Goal: Complete application form: Complete application form

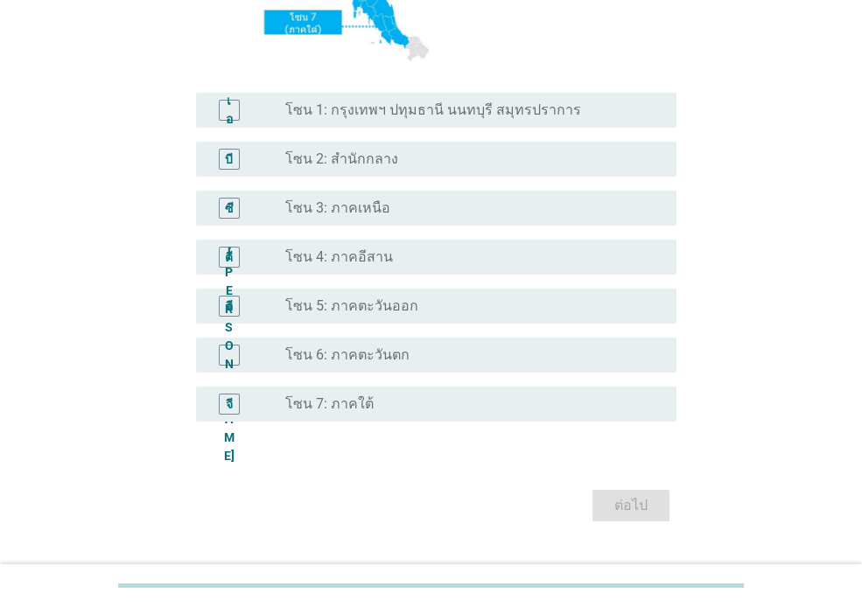
scroll to position [387, 0]
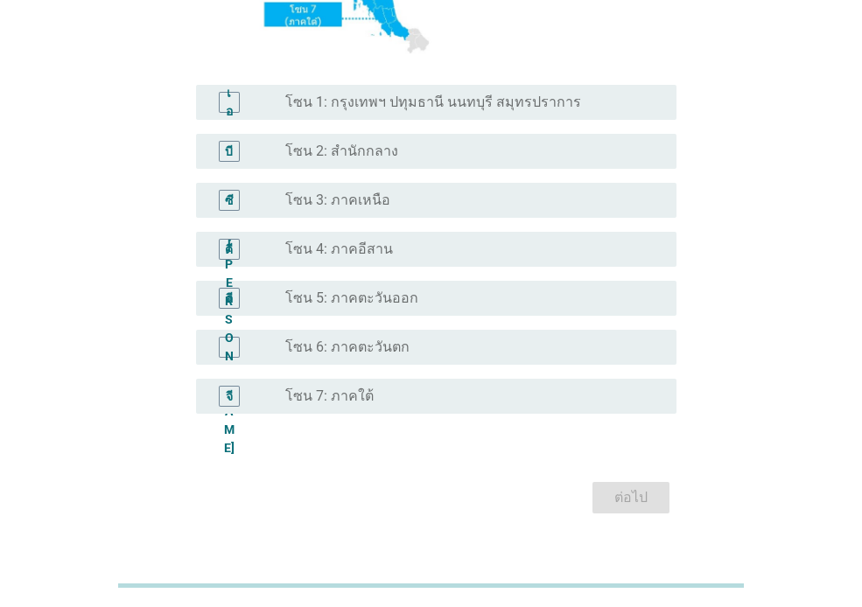
click at [351, 350] on font "โซน 6: ภาคตะวันตก" at bounding box center [347, 347] width 124 height 17
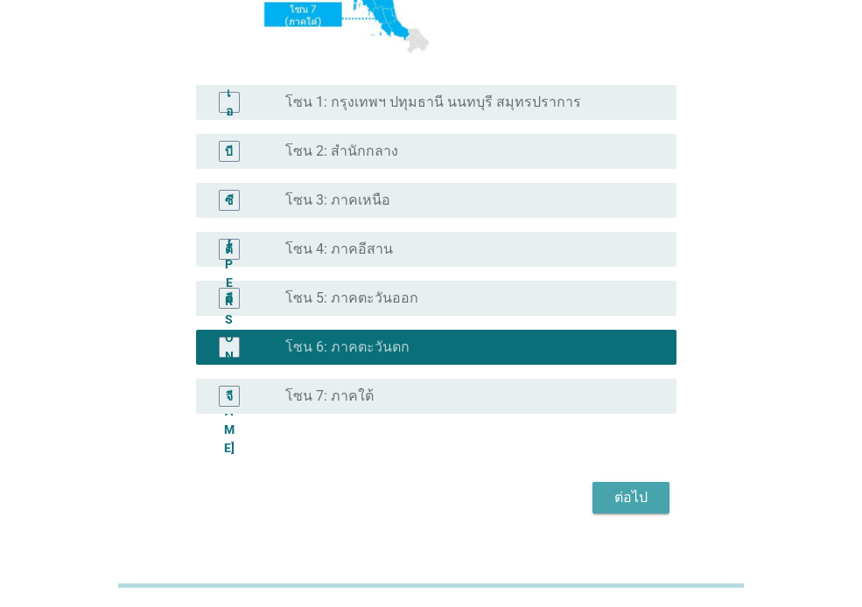
click at [648, 494] on div "ต่อไป" at bounding box center [630, 497] width 49 height 21
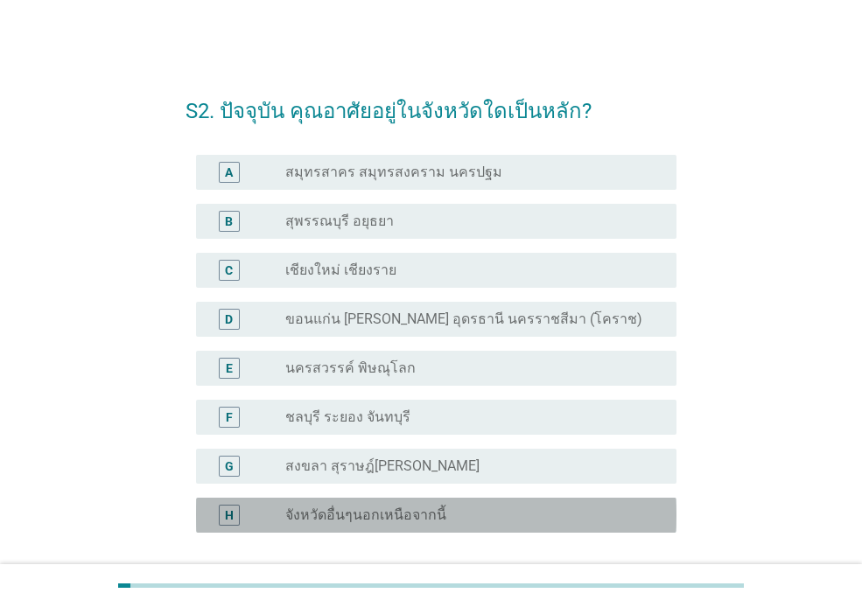
click at [304, 516] on label "จังหวัดอื่นๆนอกเหนือจากนี้" at bounding box center [365, 515] width 161 height 17
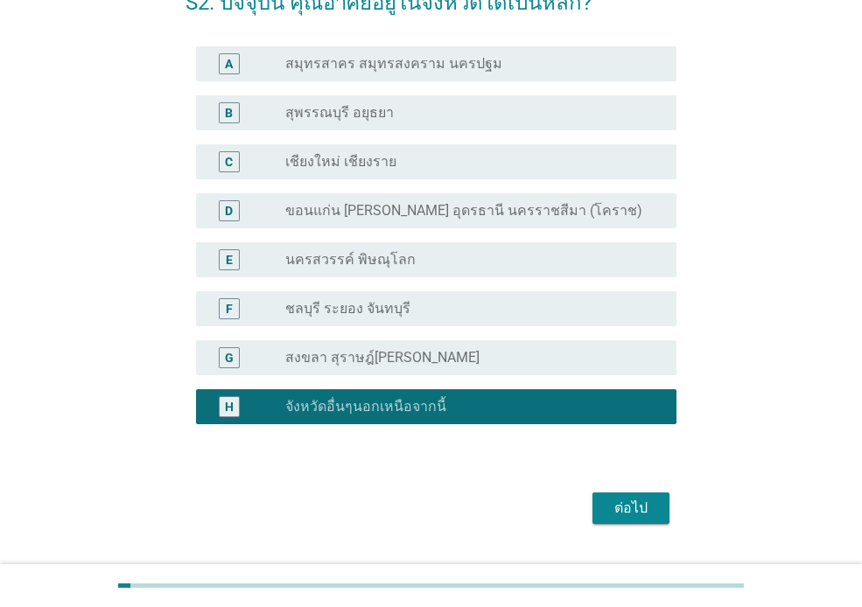
scroll to position [150, 0]
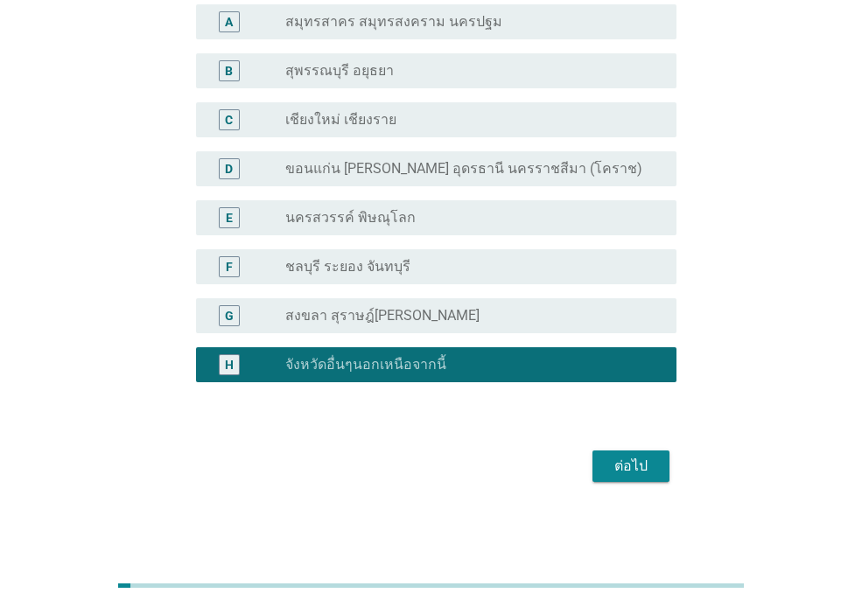
click at [637, 463] on div "ต่อไป" at bounding box center [630, 466] width 49 height 21
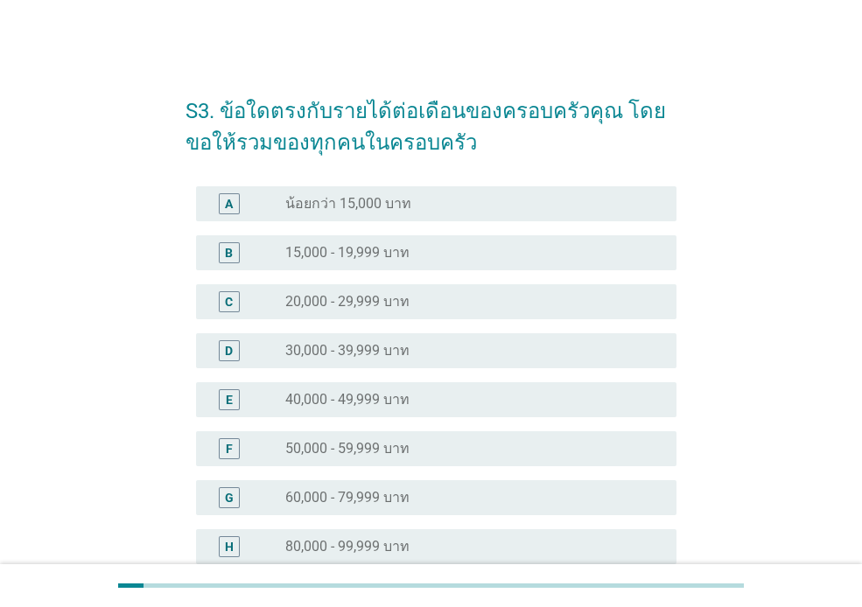
click at [400, 344] on label "30,000 - 39,999 บาท" at bounding box center [347, 350] width 124 height 17
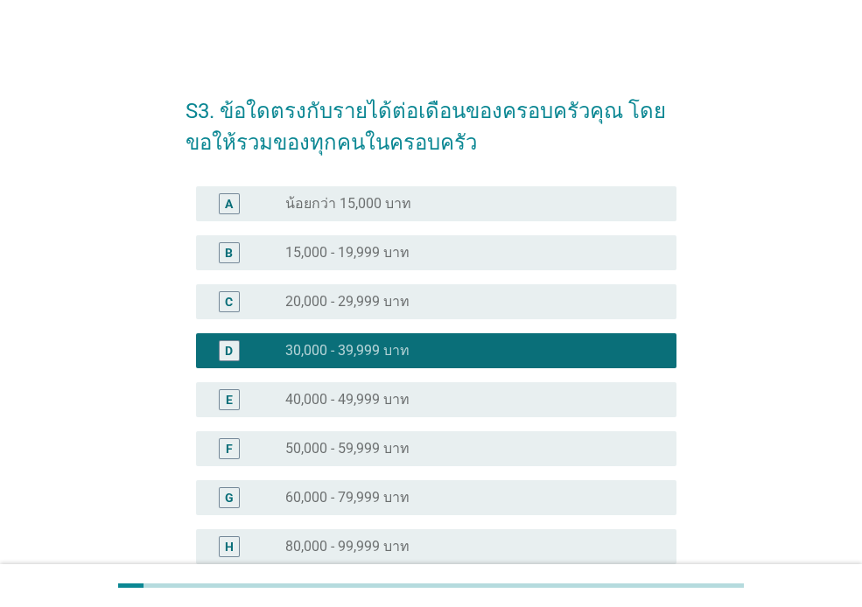
scroll to position [329, 0]
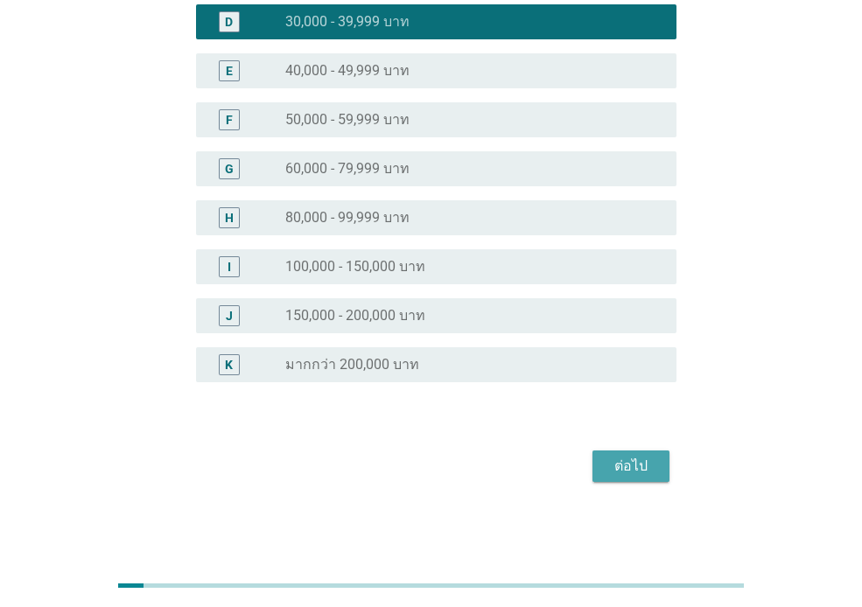
click at [640, 466] on div "ต่อไป" at bounding box center [630, 466] width 49 height 21
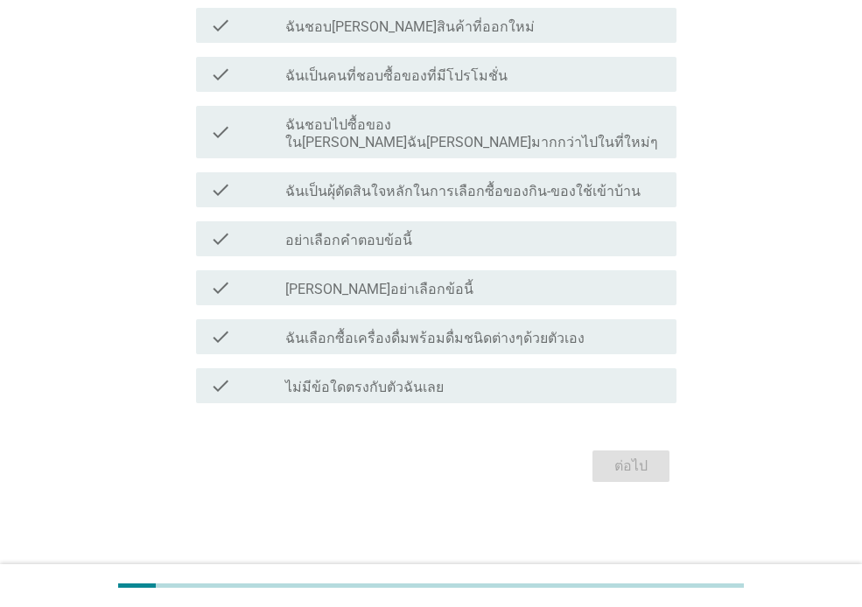
scroll to position [0, 0]
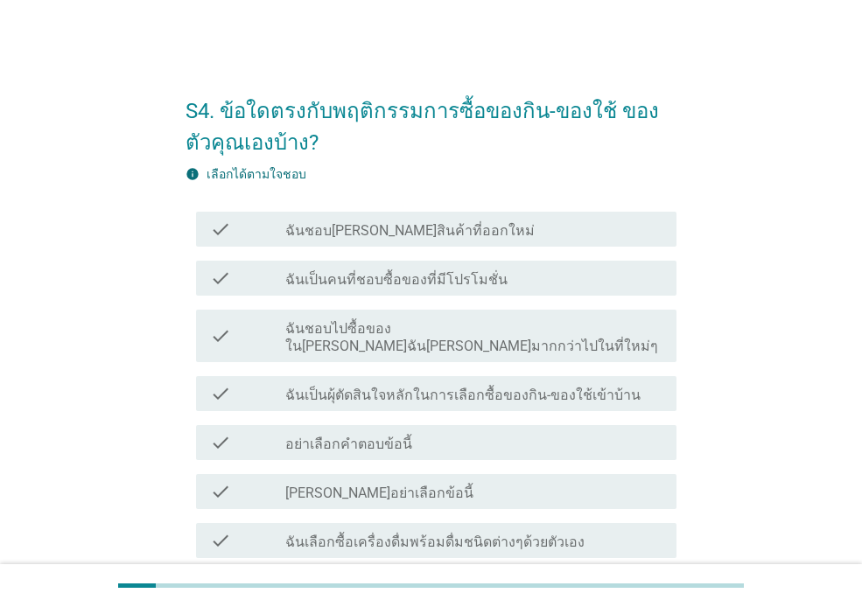
click at [425, 339] on div "check check_box_outline_blank ฉันชอบไปซื้อของใน[PERSON_NAME]ฉัน[PERSON_NAME]มาก…" at bounding box center [436, 336] width 480 height 52
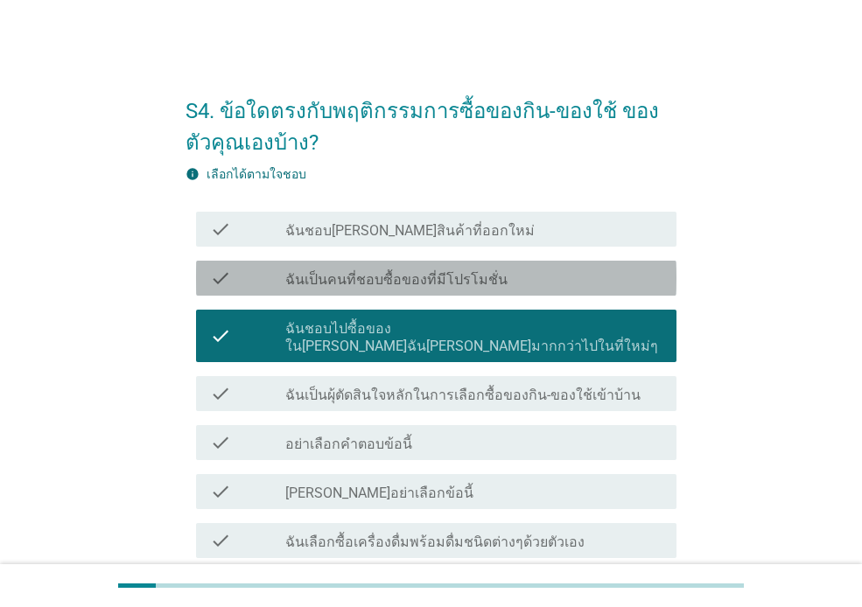
click at [515, 276] on div "check_box_outline_blank ฉันเป็นคนที่ชอบซื้อของที่มีโปรโมชั่น" at bounding box center [473, 278] width 377 height 21
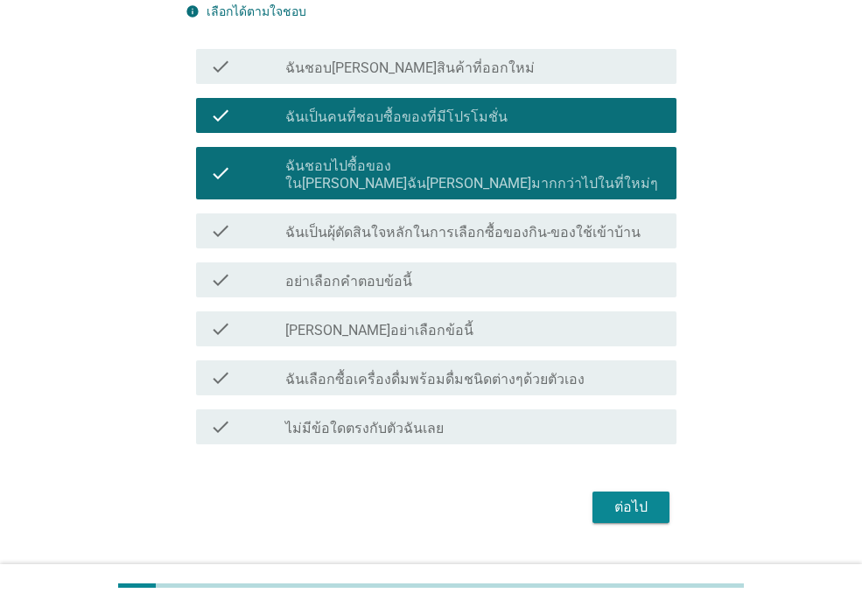
scroll to position [186, 0]
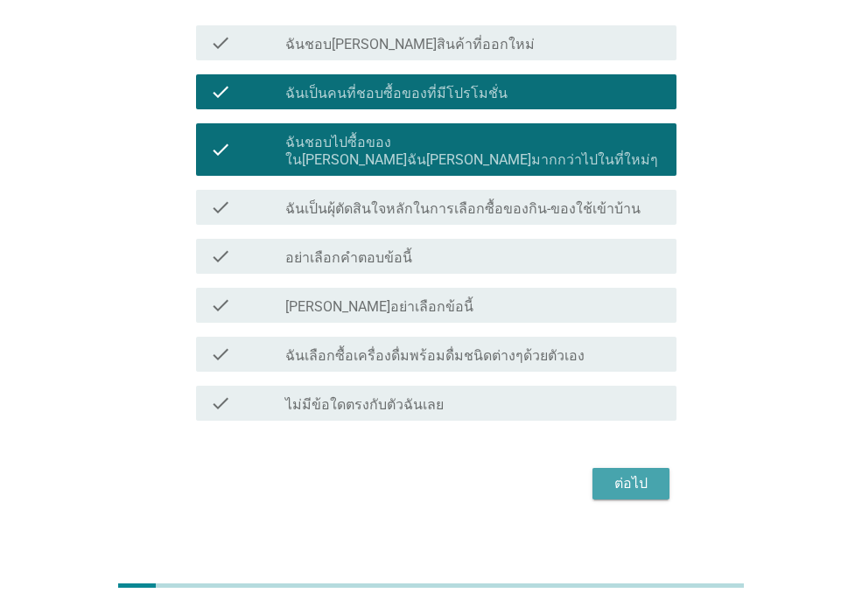
click at [635, 473] on div "ต่อไป" at bounding box center [630, 483] width 49 height 21
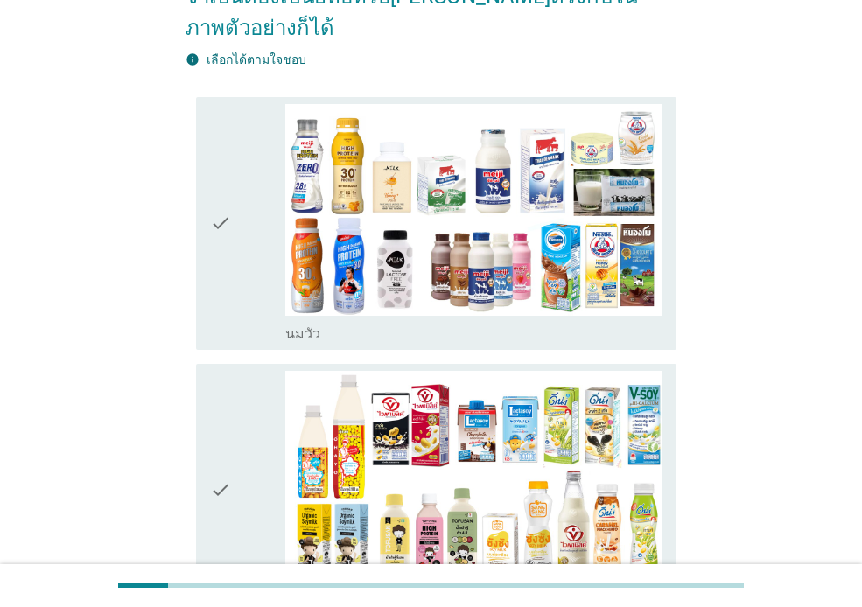
scroll to position [254, 0]
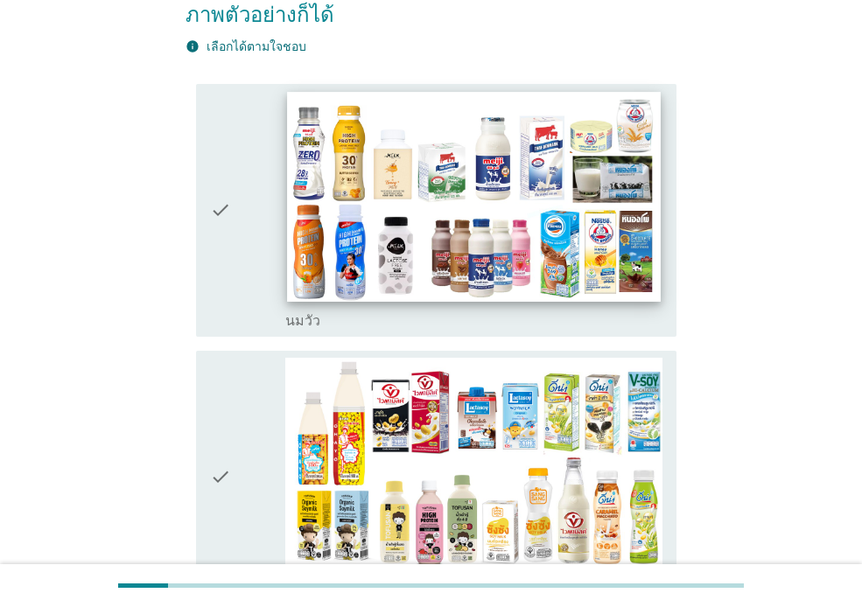
click at [491, 228] on img at bounding box center [473, 197] width 373 height 210
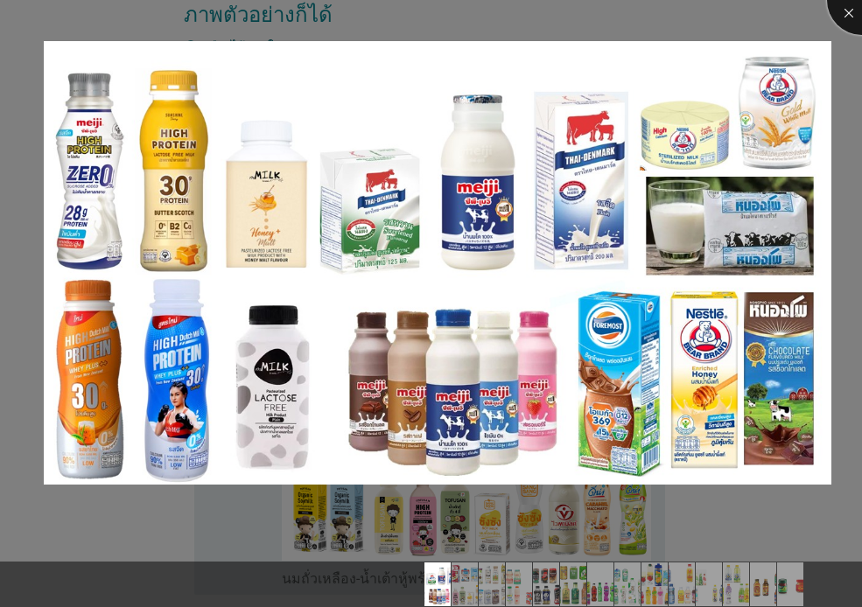
click at [846, 14] on div at bounding box center [862, 0] width 70 height 70
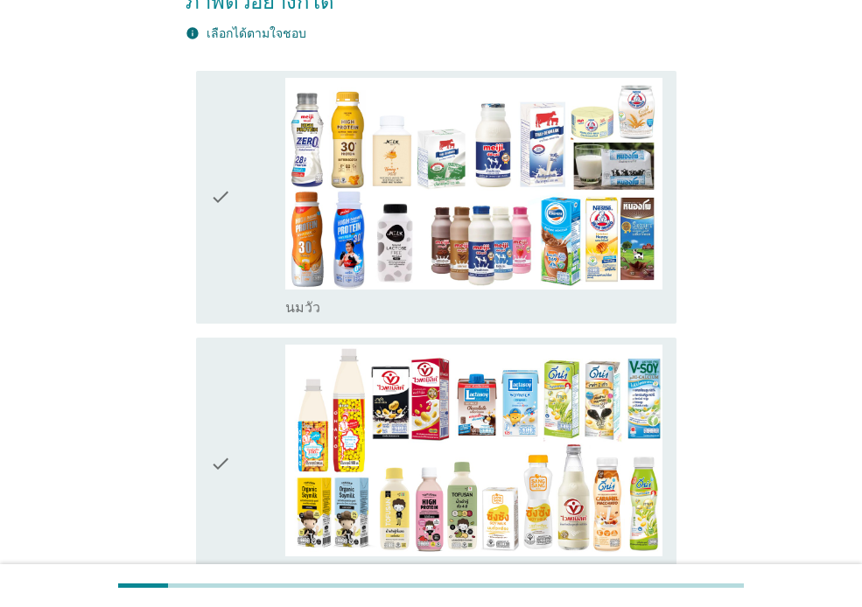
scroll to position [248, 0]
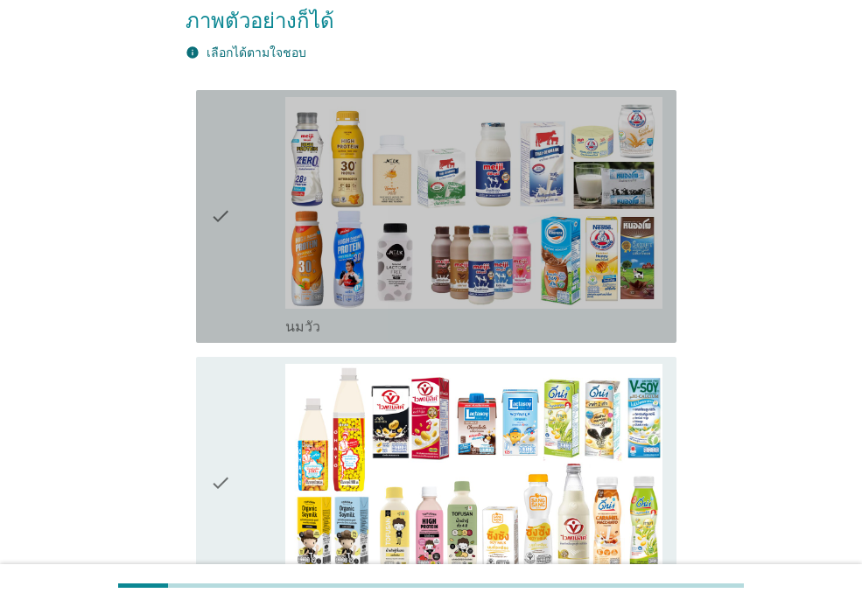
click at [247, 236] on div "check" at bounding box center [247, 216] width 75 height 239
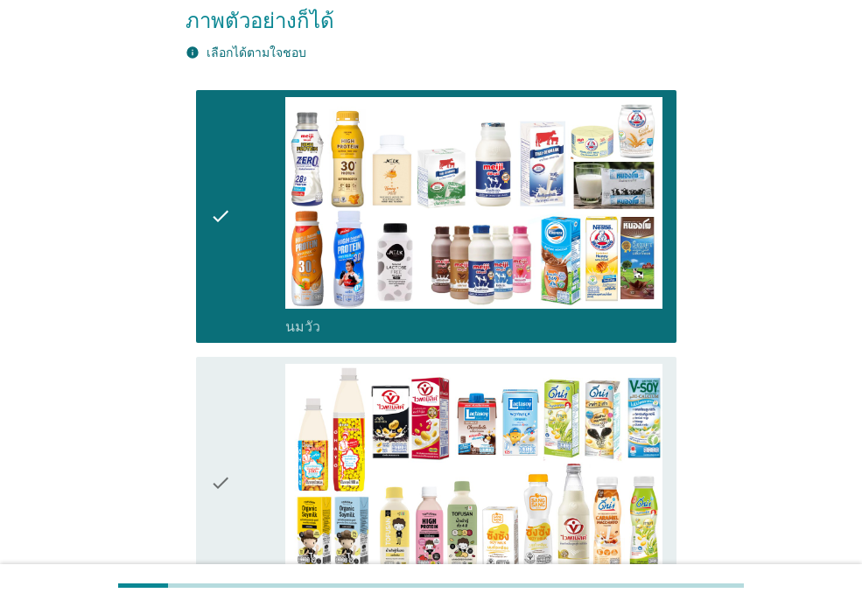
click at [230, 388] on icon "check" at bounding box center [220, 483] width 21 height 239
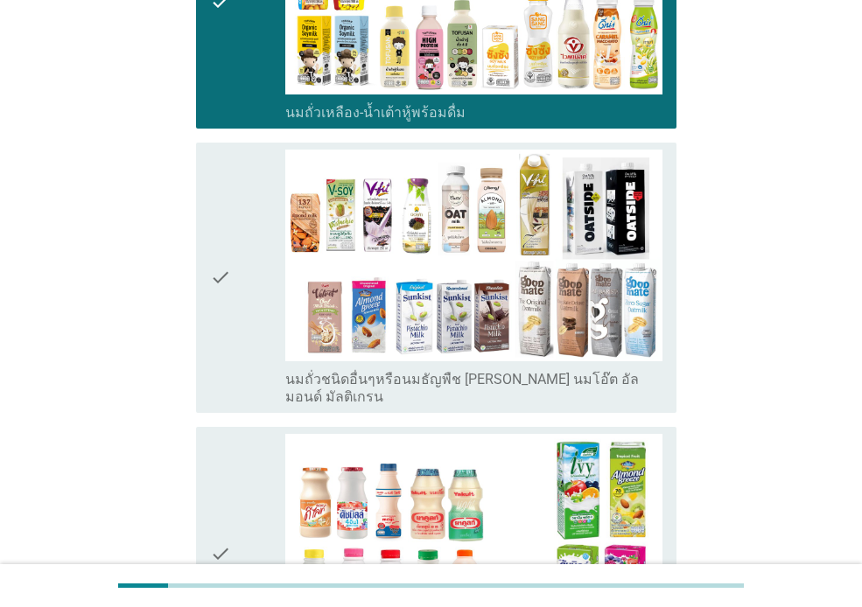
scroll to position [742, 0]
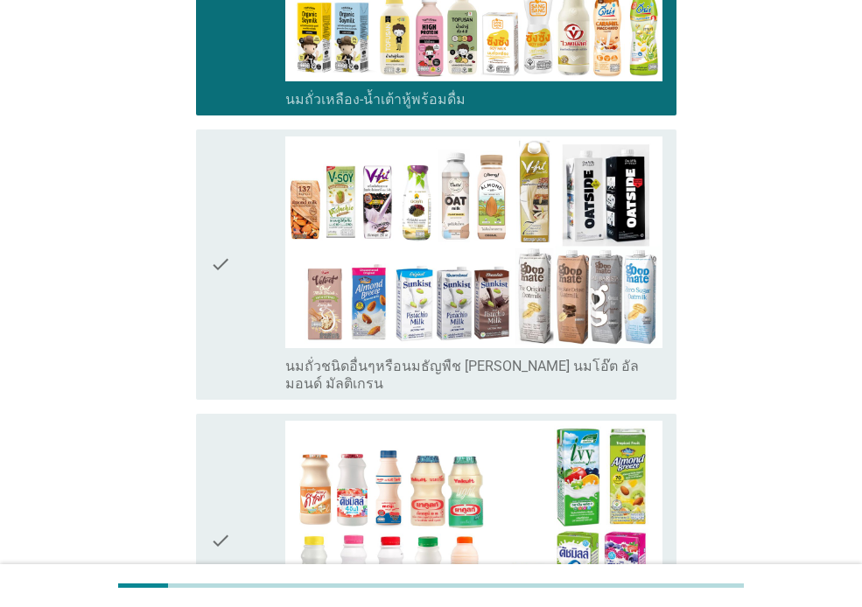
click at [227, 304] on icon "check" at bounding box center [220, 264] width 21 height 256
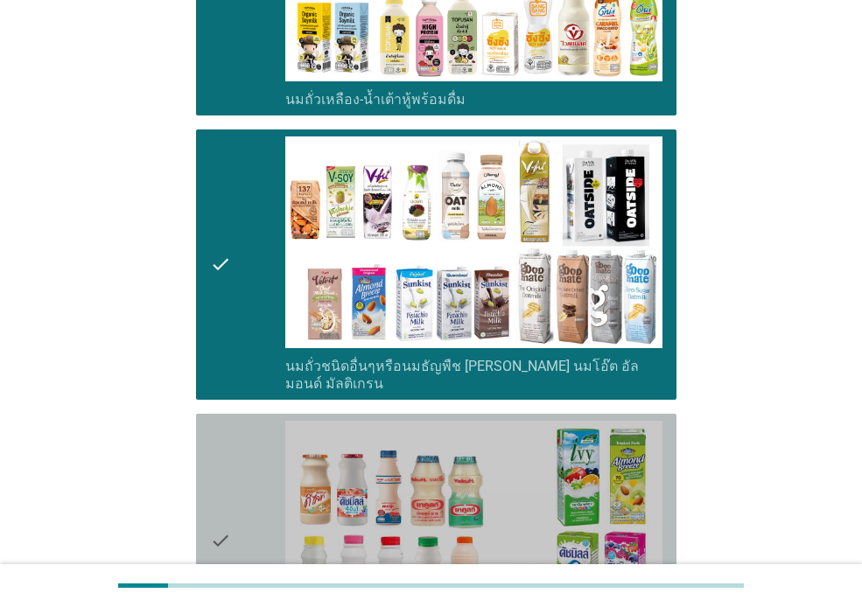
click at [228, 423] on icon "check" at bounding box center [220, 540] width 21 height 239
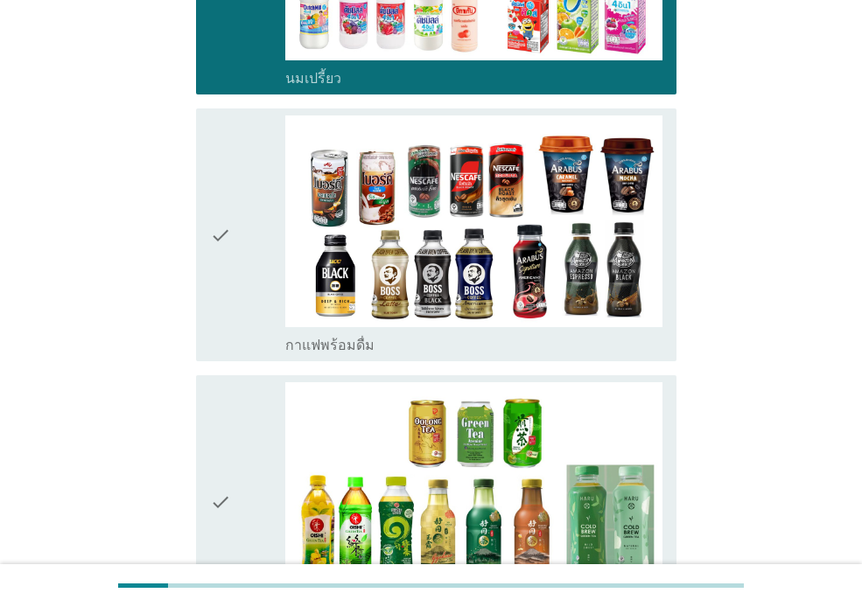
scroll to position [1366, 0]
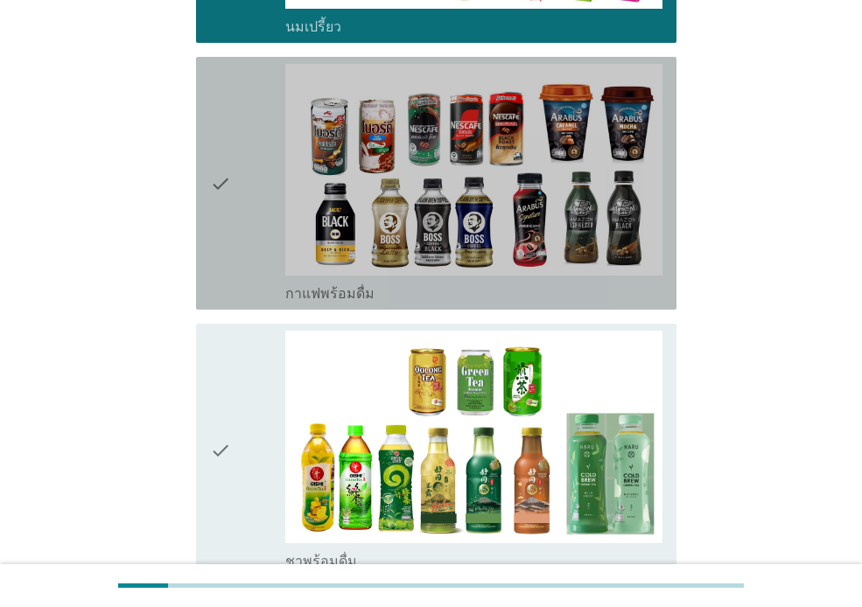
click at [232, 178] on div "check" at bounding box center [247, 183] width 75 height 239
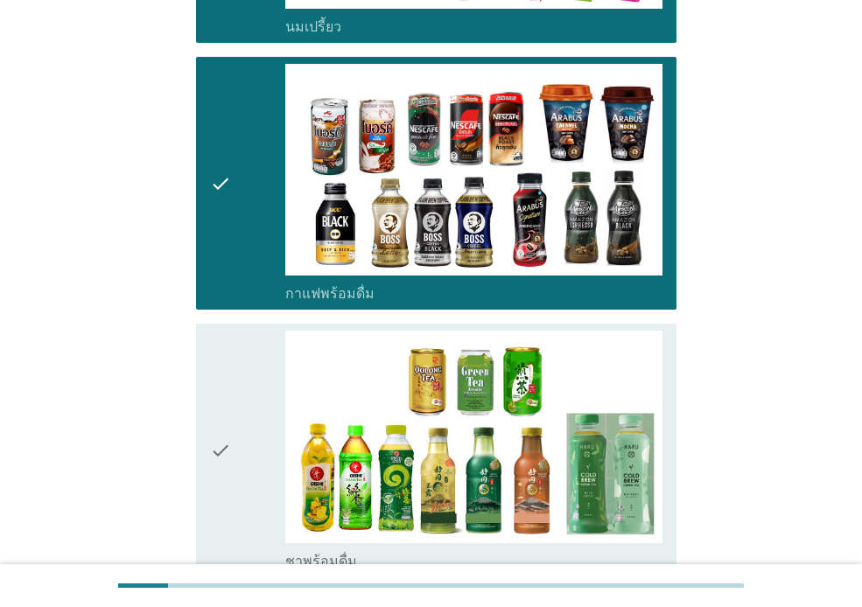
click at [238, 333] on div "check" at bounding box center [247, 450] width 75 height 239
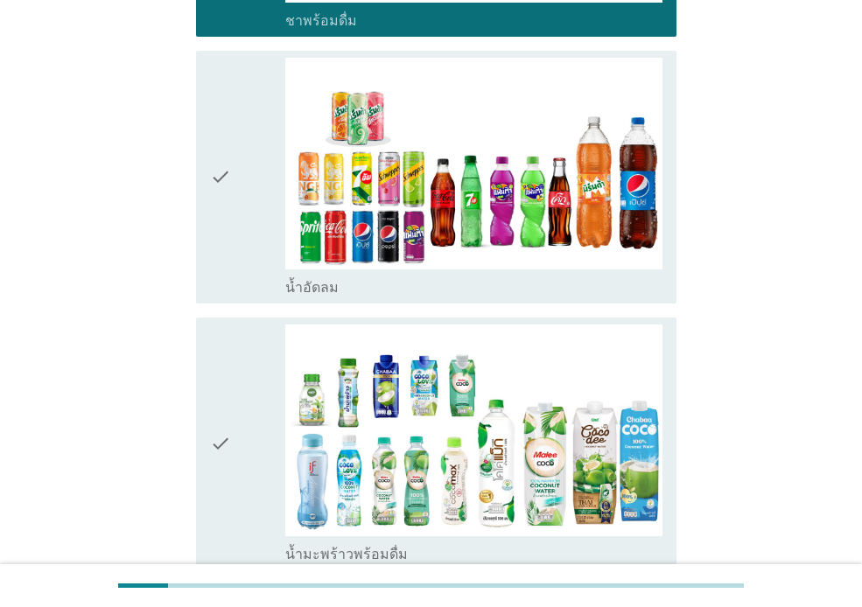
scroll to position [1913, 0]
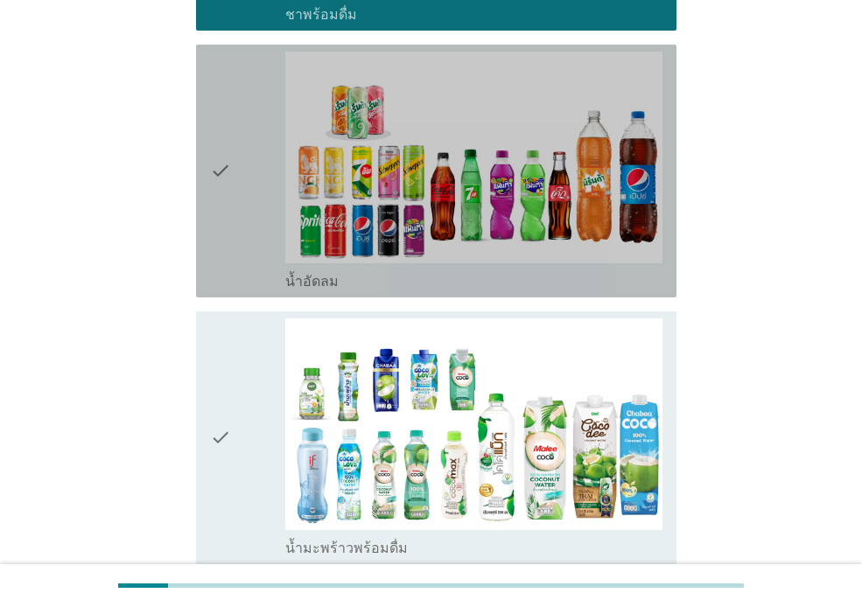
click at [241, 213] on div "check" at bounding box center [247, 171] width 75 height 239
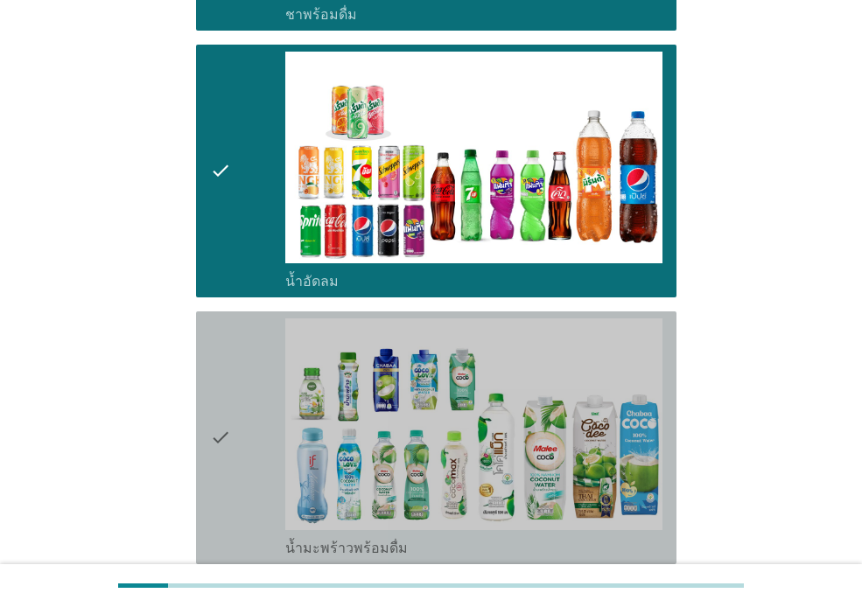
click at [227, 333] on icon "check" at bounding box center [220, 437] width 21 height 239
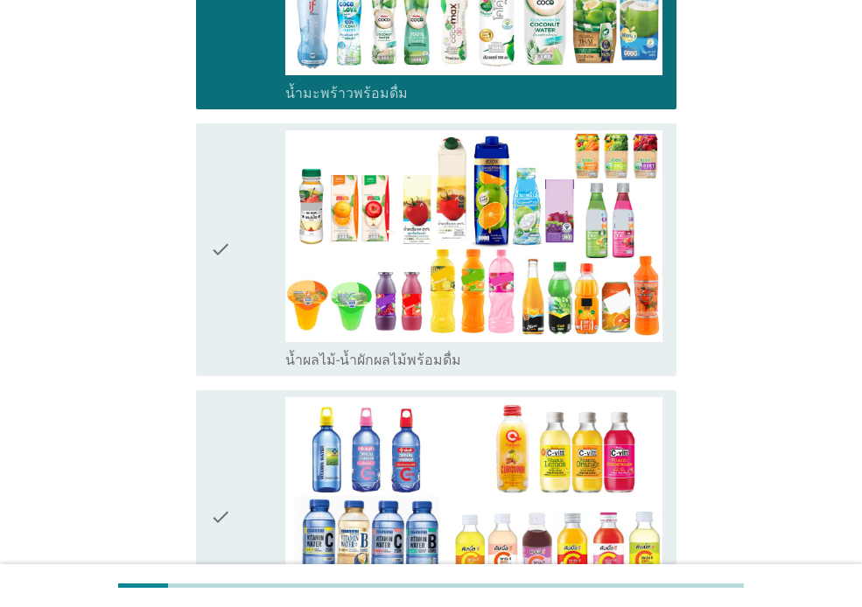
scroll to position [2381, 0]
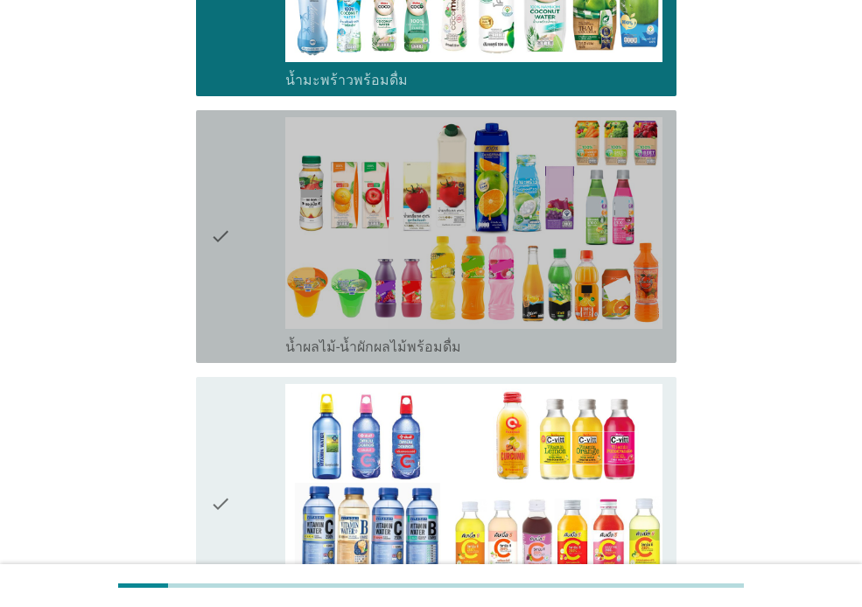
click at [214, 242] on icon "check" at bounding box center [220, 236] width 21 height 239
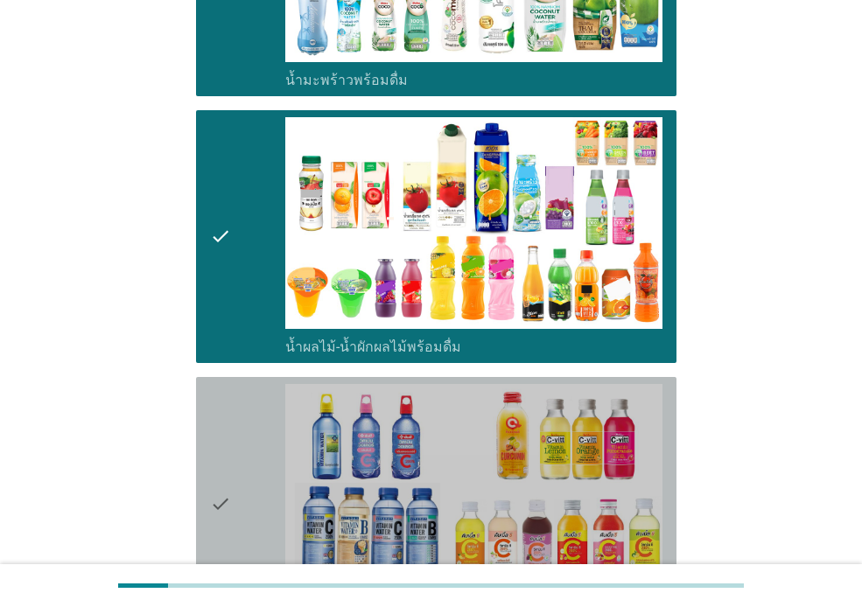
click at [220, 398] on icon "check" at bounding box center [220, 503] width 21 height 239
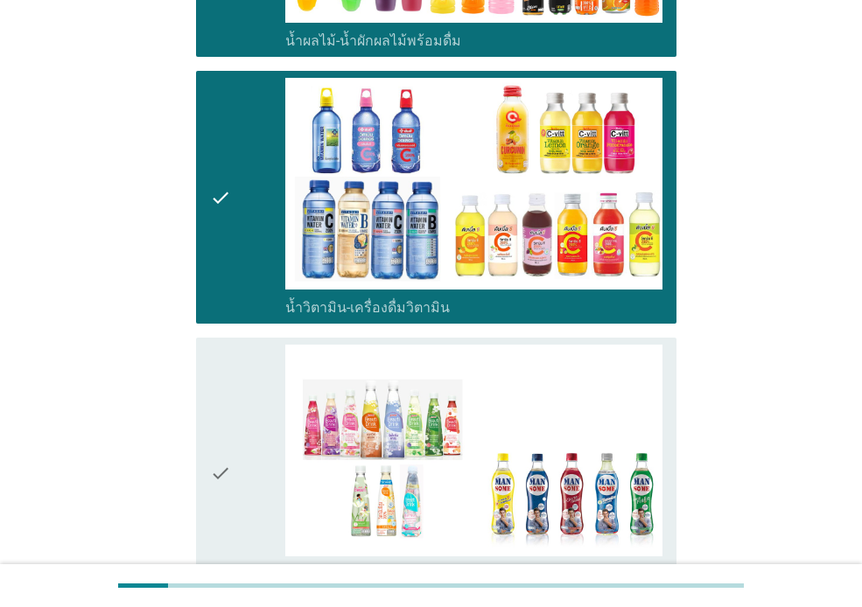
scroll to position [2700, 0]
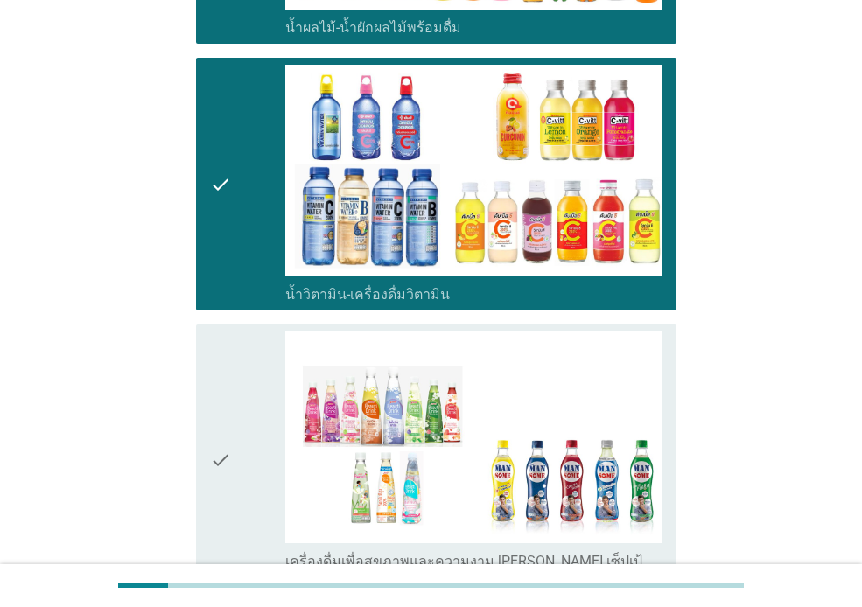
click at [244, 438] on div "check" at bounding box center [247, 460] width 75 height 256
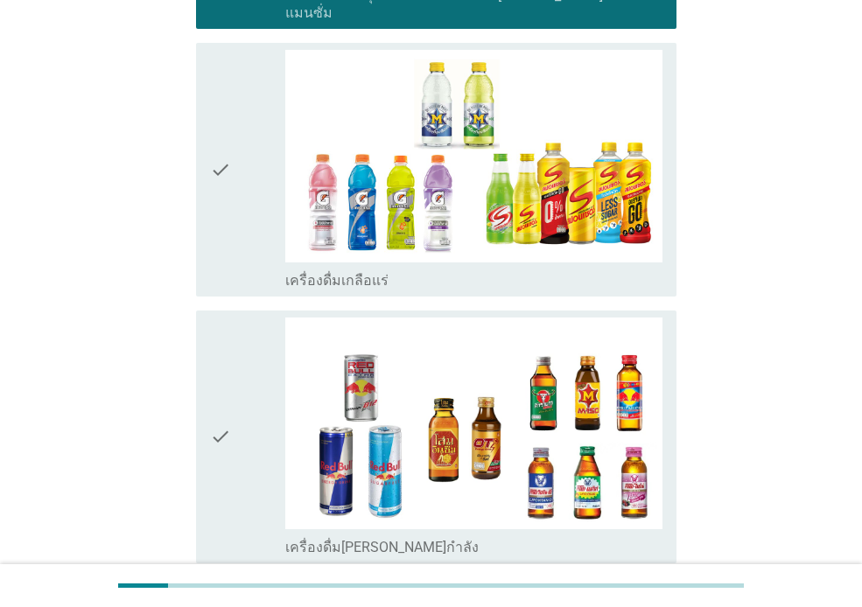
scroll to position [3278, 0]
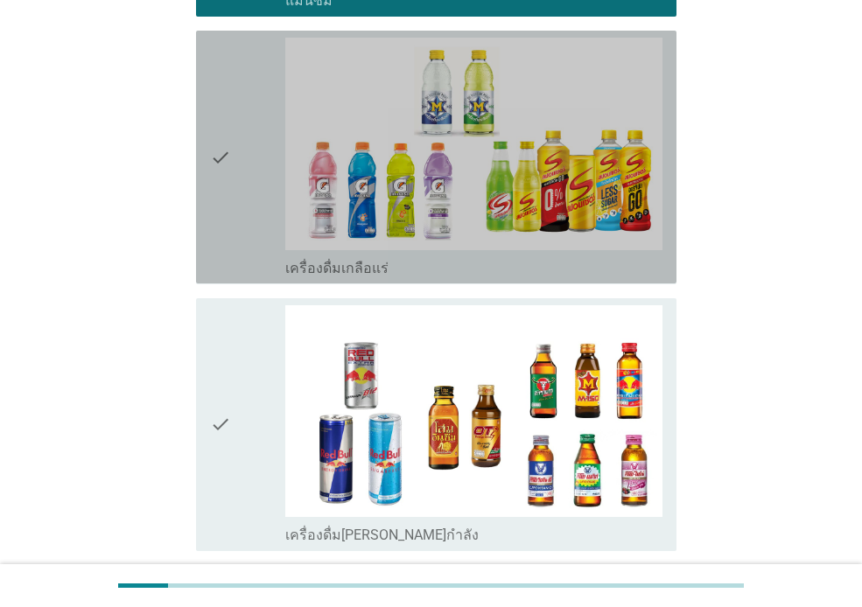
click at [237, 161] on div "check" at bounding box center [247, 157] width 75 height 239
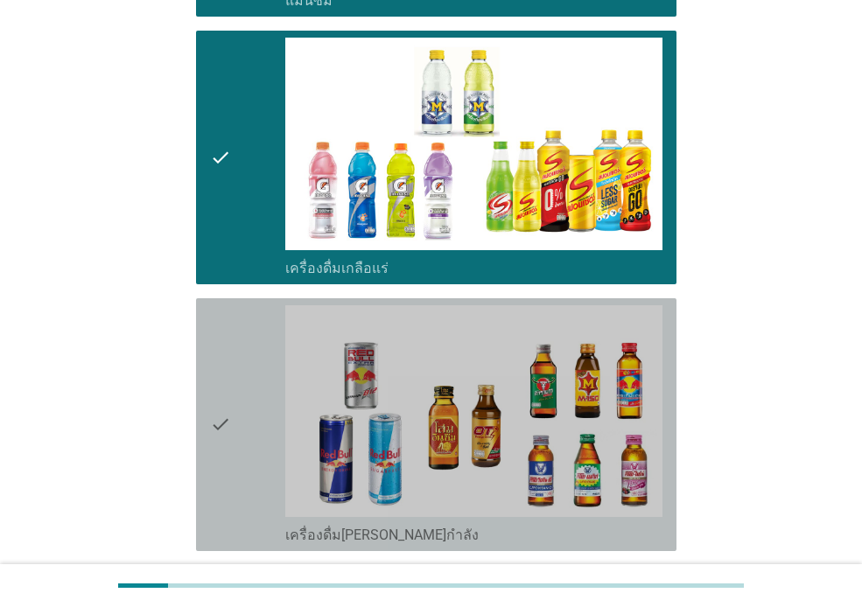
drag, startPoint x: 229, startPoint y: 304, endPoint x: 241, endPoint y: 321, distance: 20.9
click at [230, 305] on icon "check" at bounding box center [220, 424] width 21 height 239
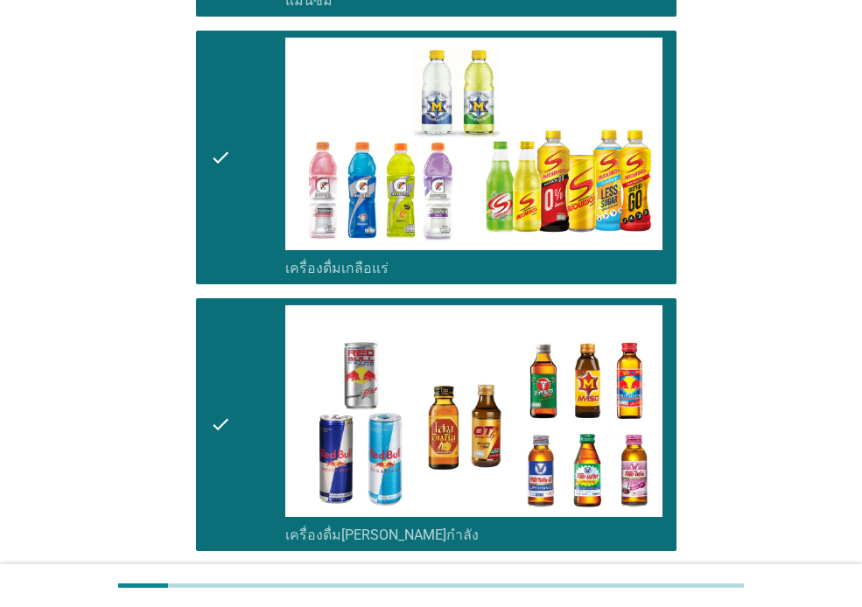
scroll to position [3676, 0]
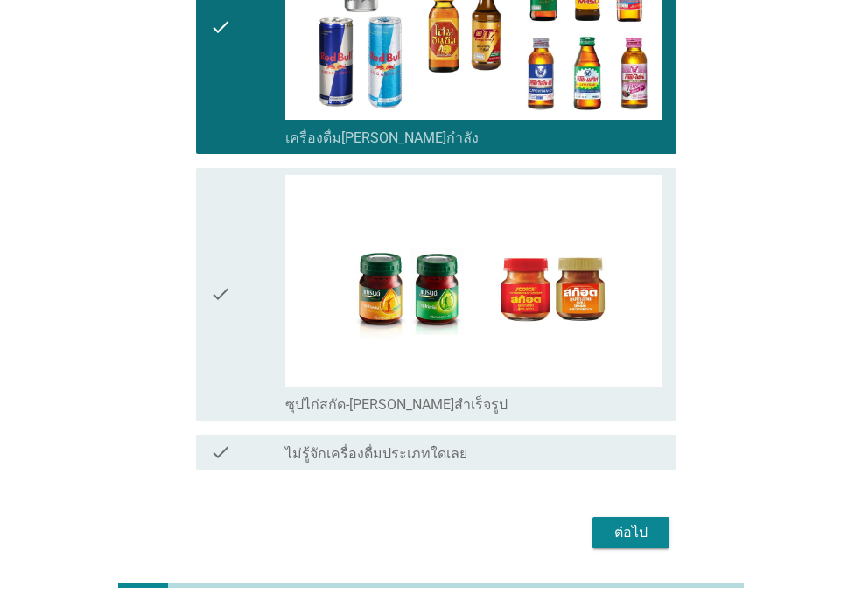
click at [253, 286] on div "check" at bounding box center [247, 294] width 75 height 239
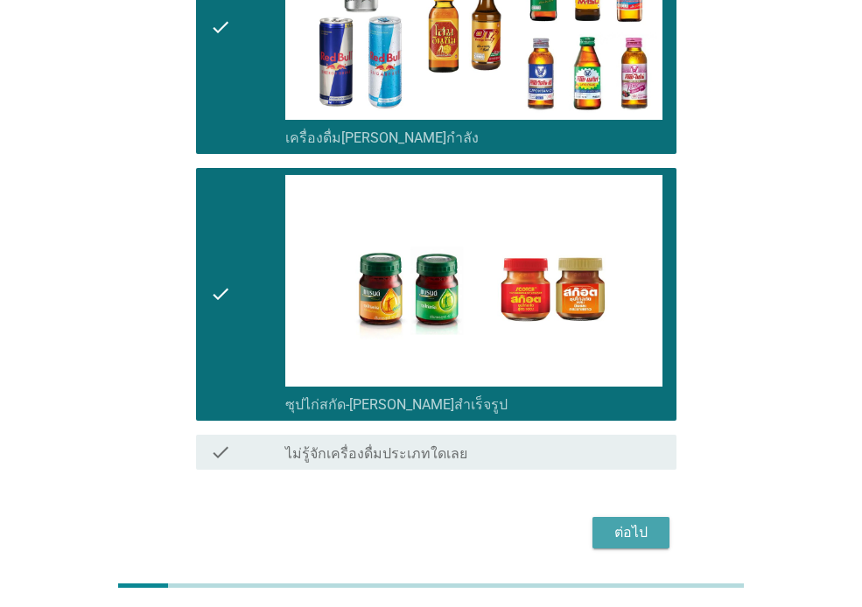
click at [635, 522] on div "ต่อไป" at bounding box center [630, 532] width 49 height 21
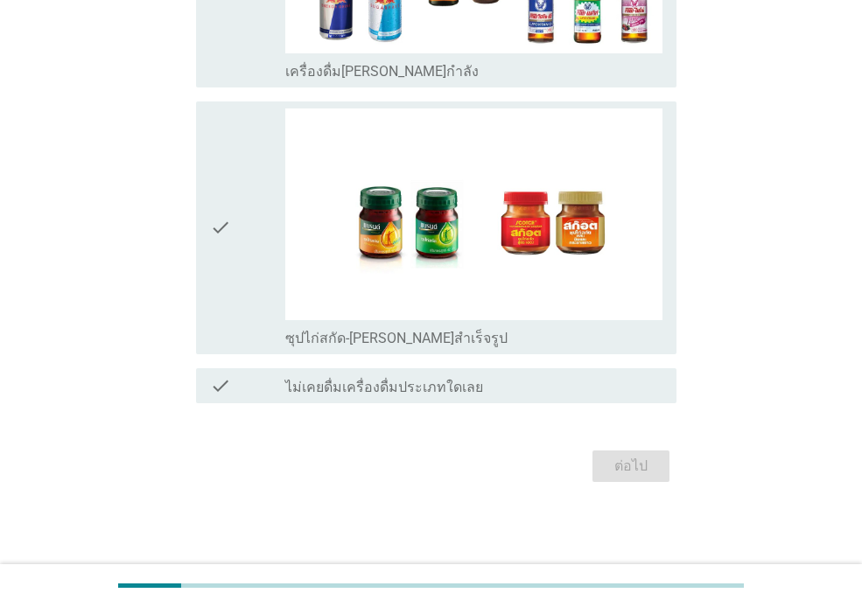
scroll to position [0, 0]
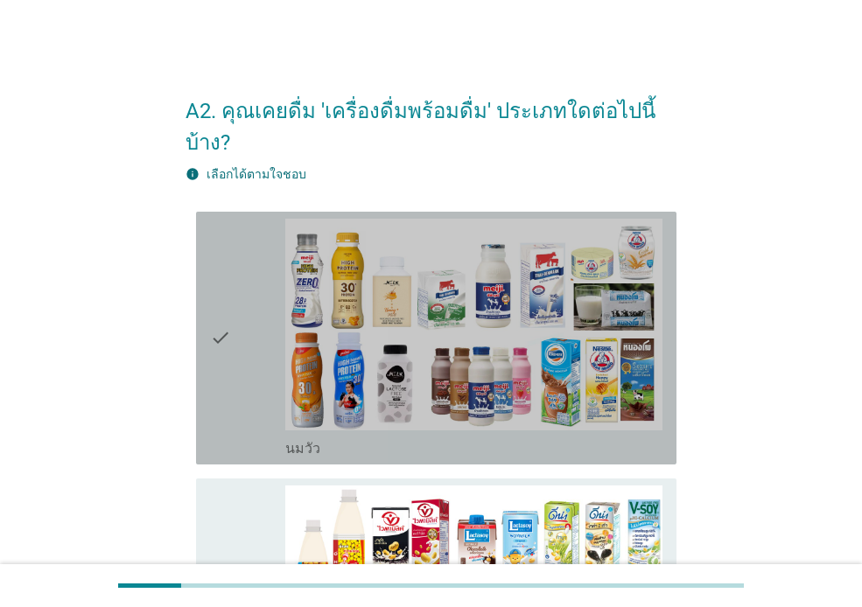
click at [230, 323] on icon "check" at bounding box center [220, 338] width 21 height 239
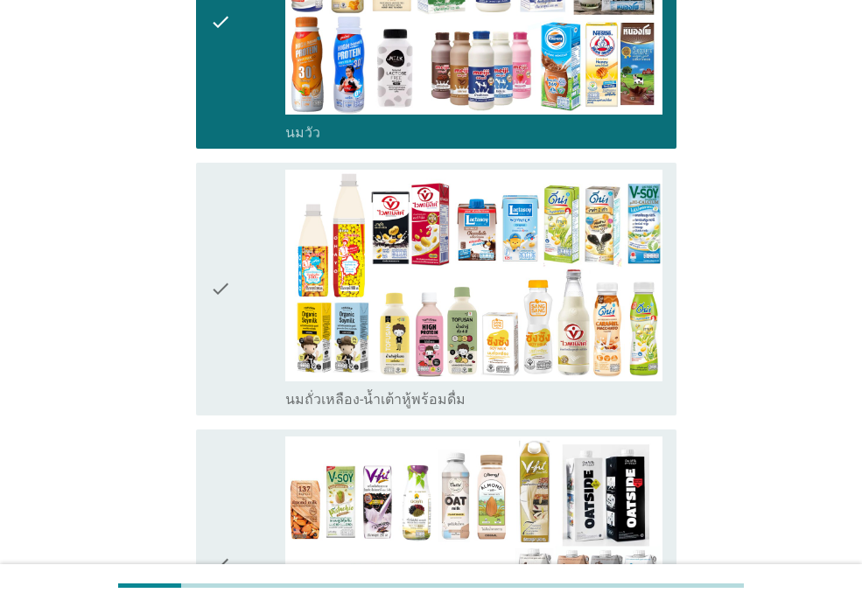
scroll to position [322, 0]
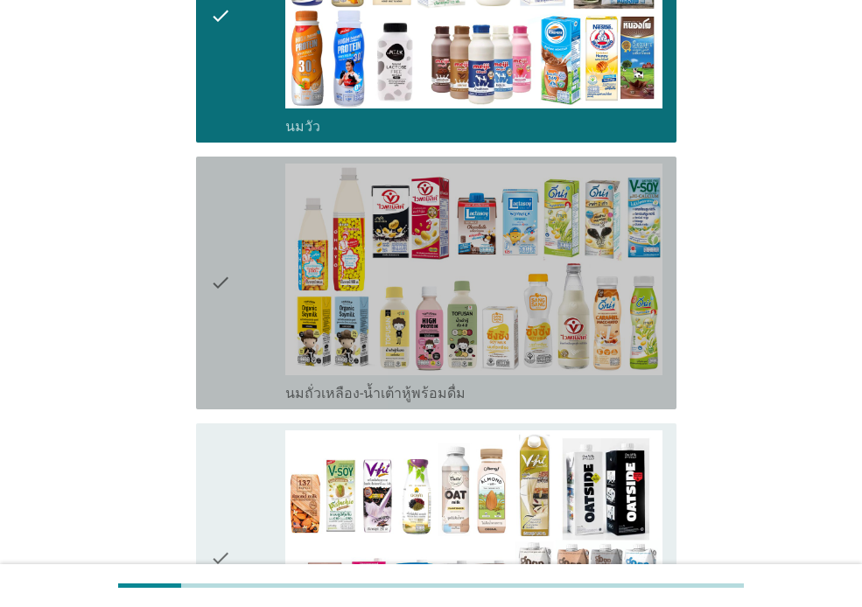
click at [238, 287] on div "check" at bounding box center [247, 283] width 75 height 239
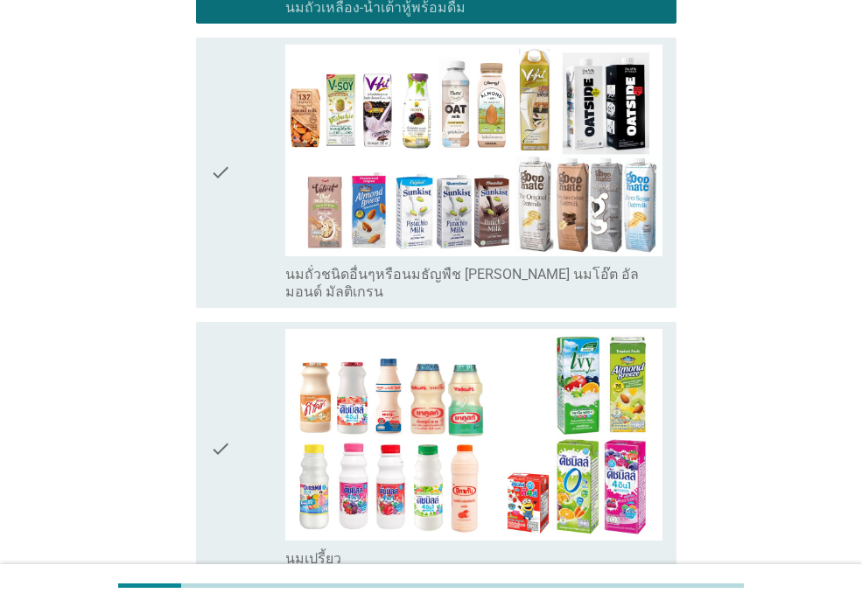
scroll to position [726, 0]
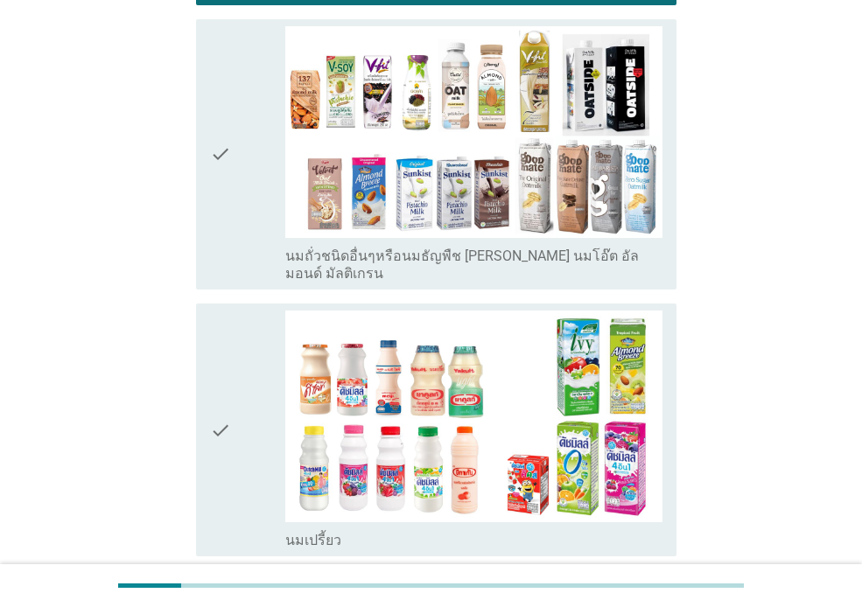
click at [215, 437] on icon "check" at bounding box center [220, 430] width 21 height 239
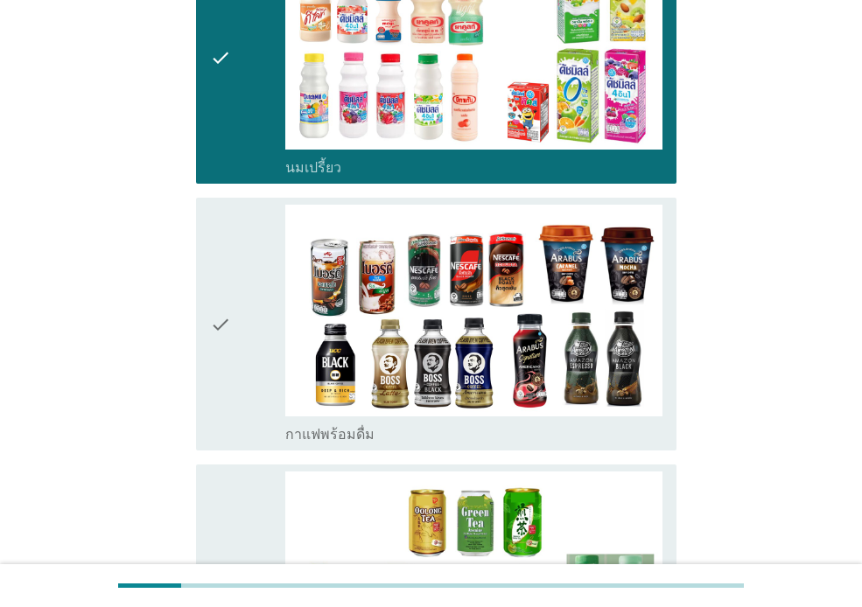
scroll to position [1162, 0]
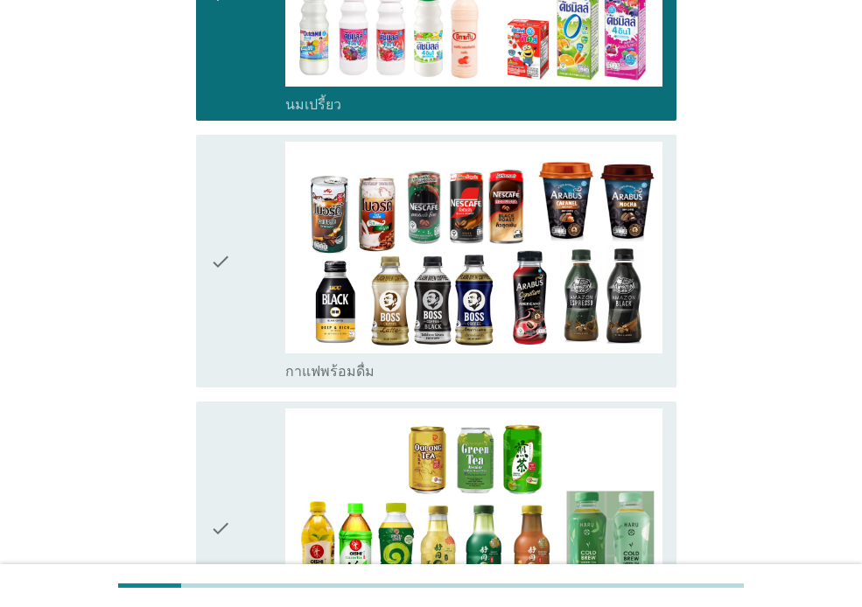
click at [234, 424] on div "check" at bounding box center [247, 528] width 75 height 239
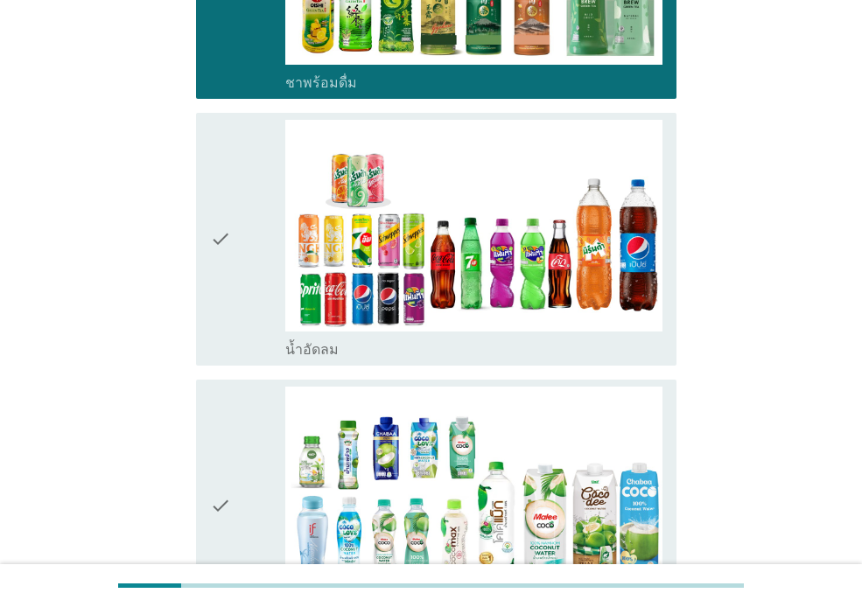
scroll to position [1680, 0]
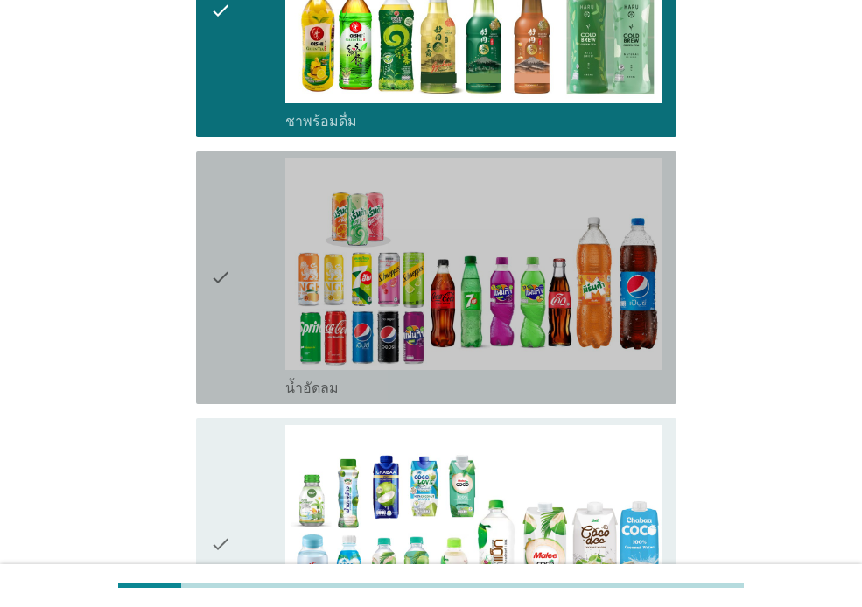
click at [223, 236] on icon "check" at bounding box center [220, 277] width 21 height 239
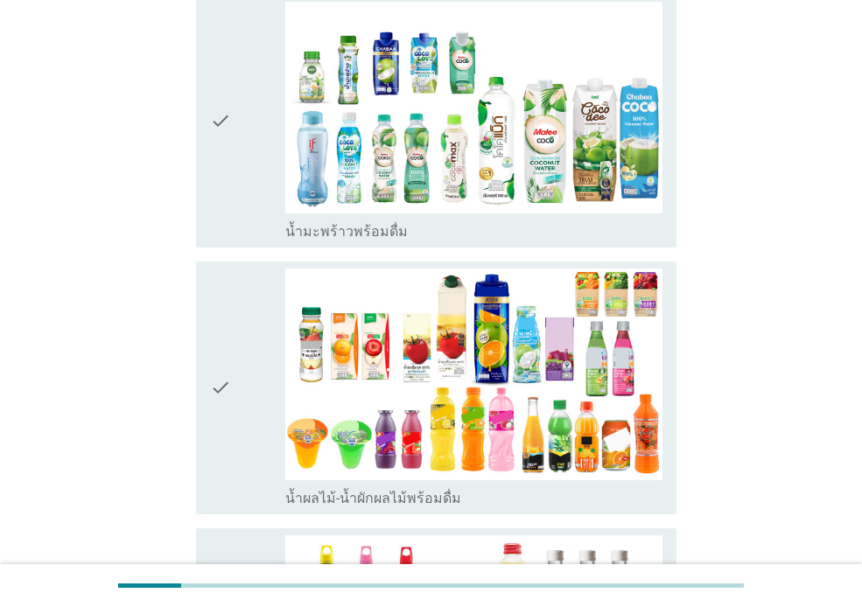
scroll to position [2198, 0]
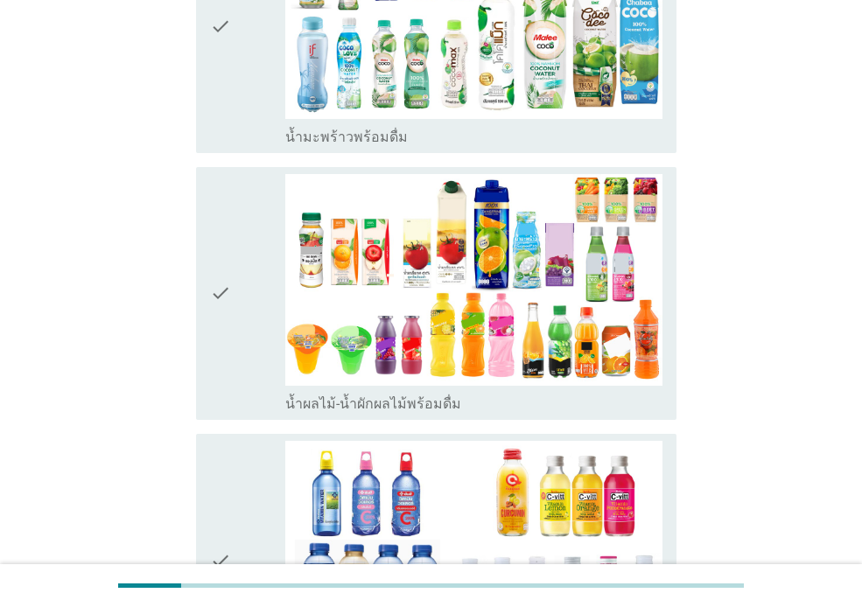
click at [234, 458] on div "check" at bounding box center [247, 560] width 75 height 239
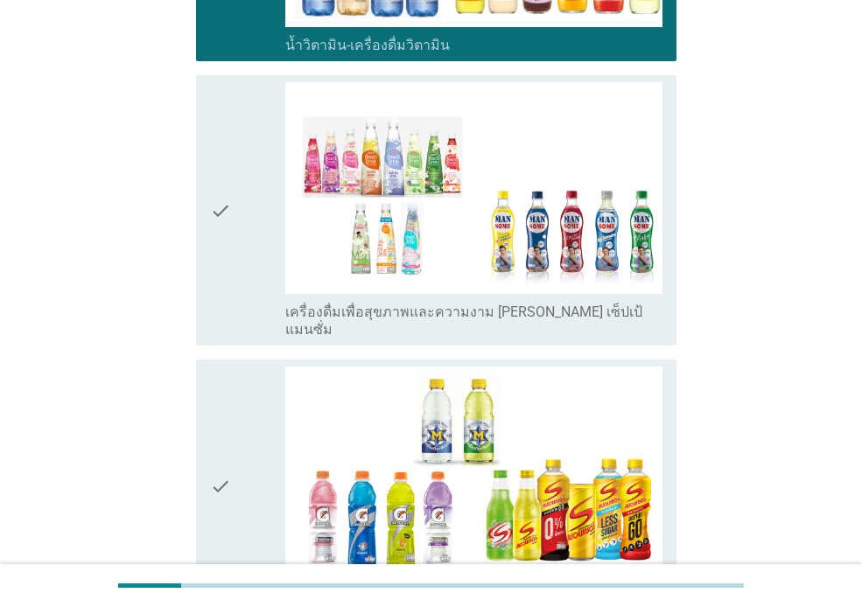
scroll to position [2836, 0]
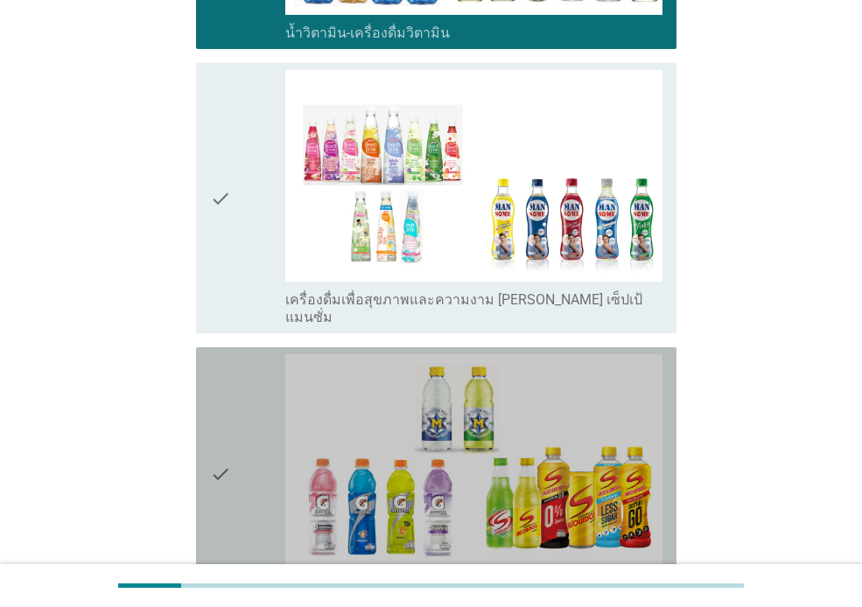
click at [237, 360] on div "check" at bounding box center [247, 473] width 75 height 239
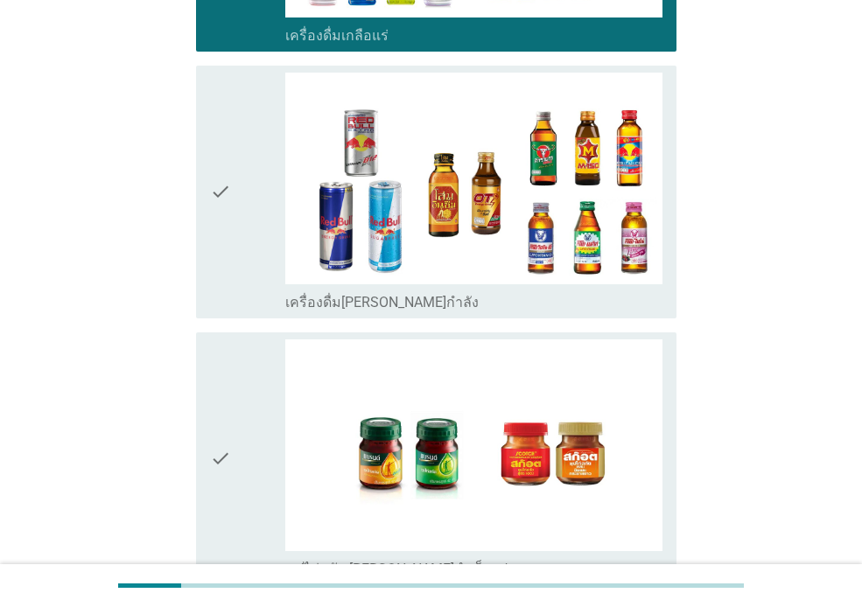
scroll to position [3398, 0]
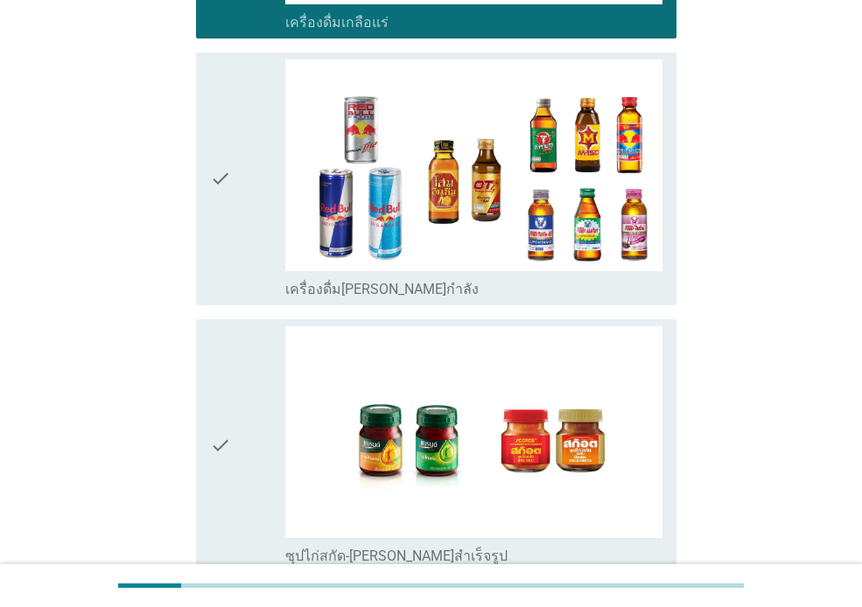
click at [228, 181] on icon "check" at bounding box center [220, 178] width 21 height 239
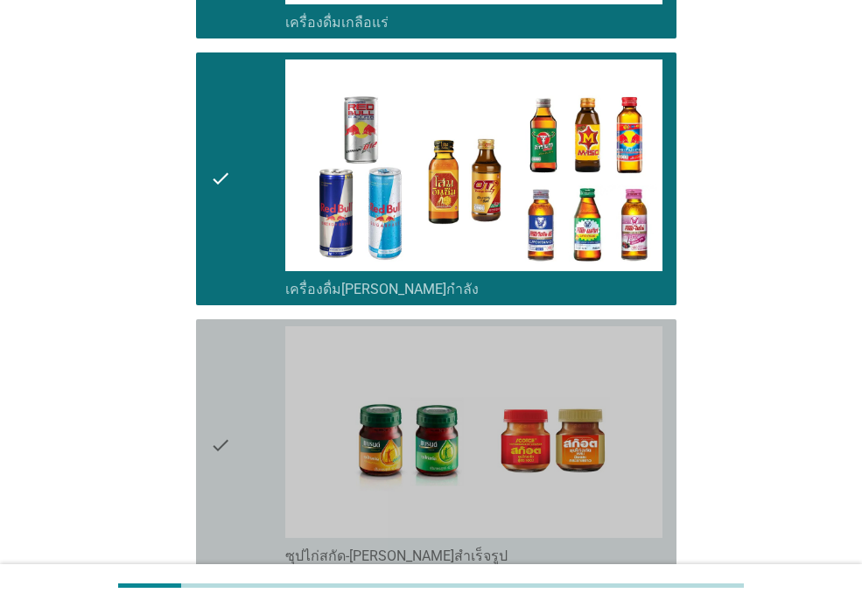
click at [232, 326] on div "check" at bounding box center [247, 445] width 75 height 239
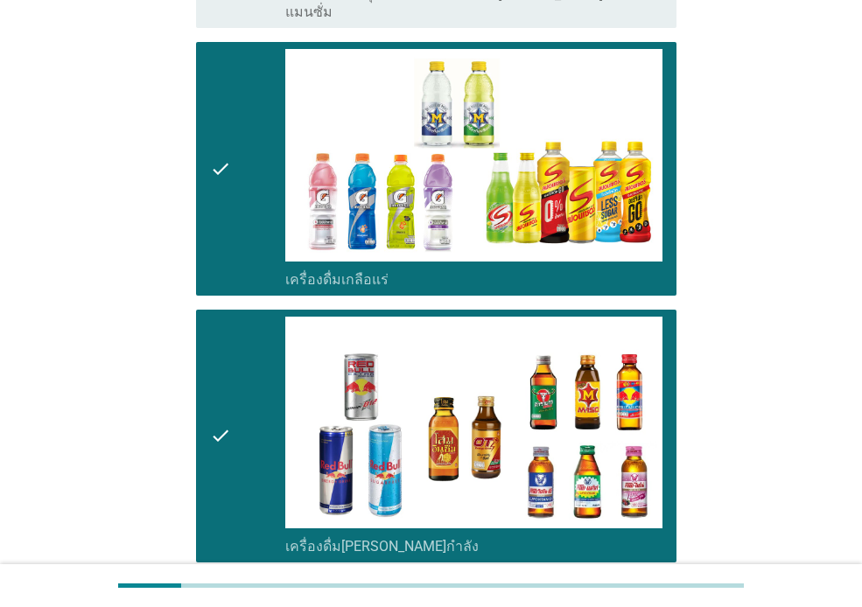
scroll to position [3550, 0]
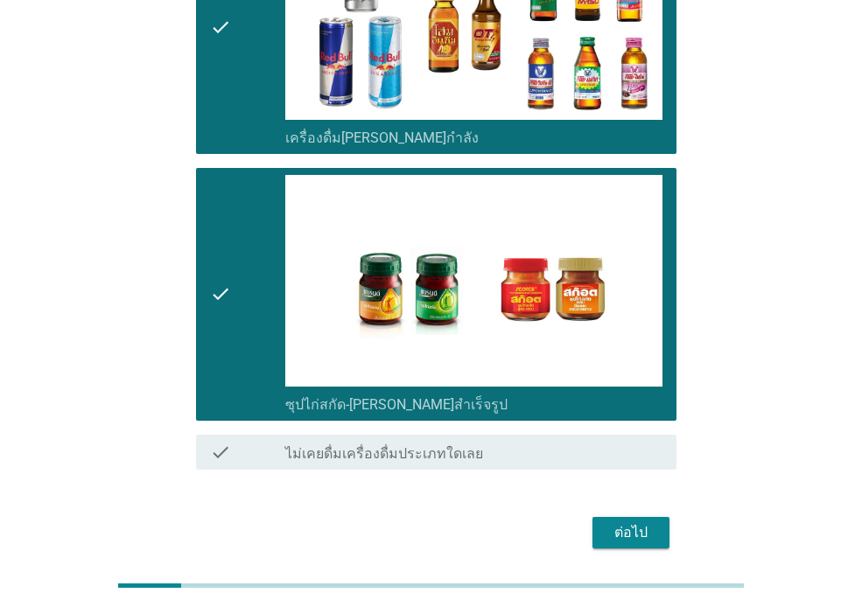
click at [636, 522] on div "ต่อไป" at bounding box center [630, 532] width 49 height 21
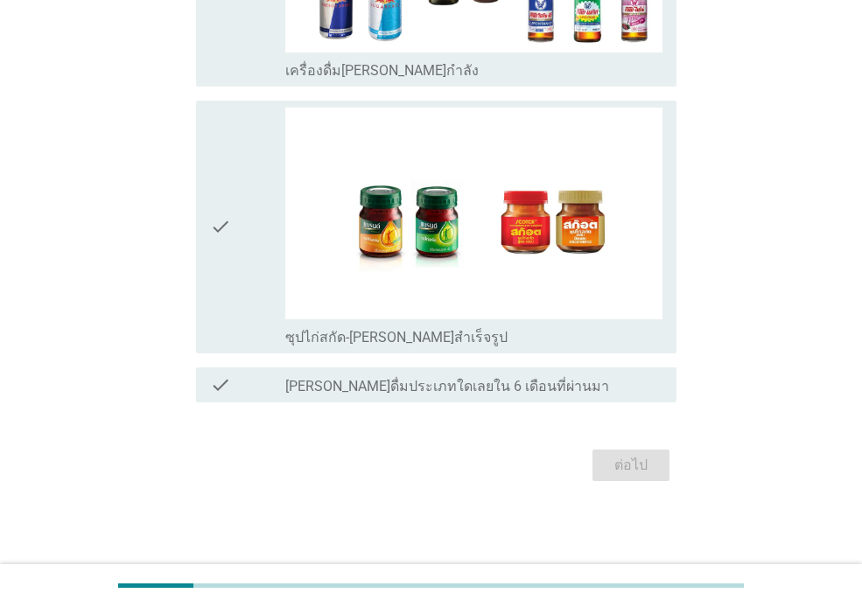
scroll to position [0, 0]
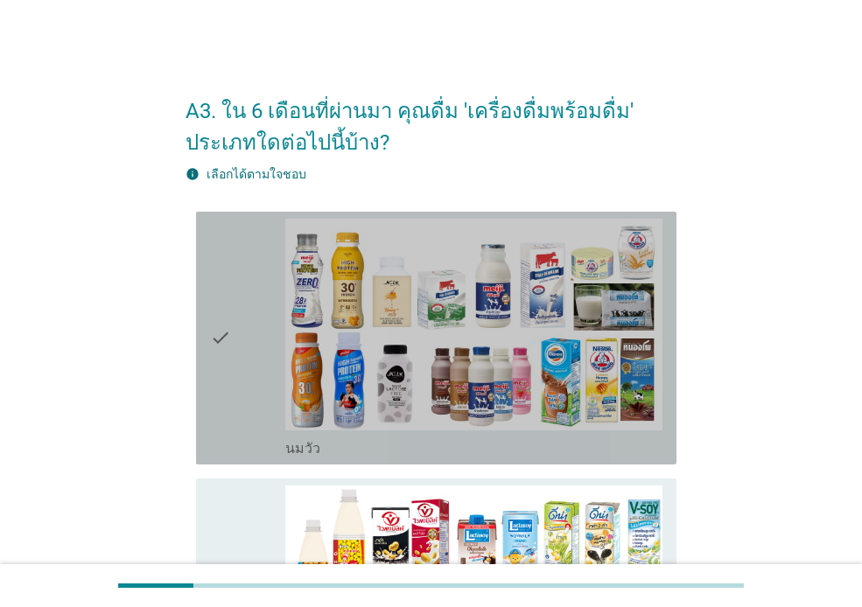
click at [243, 412] on div "check" at bounding box center [247, 338] width 75 height 239
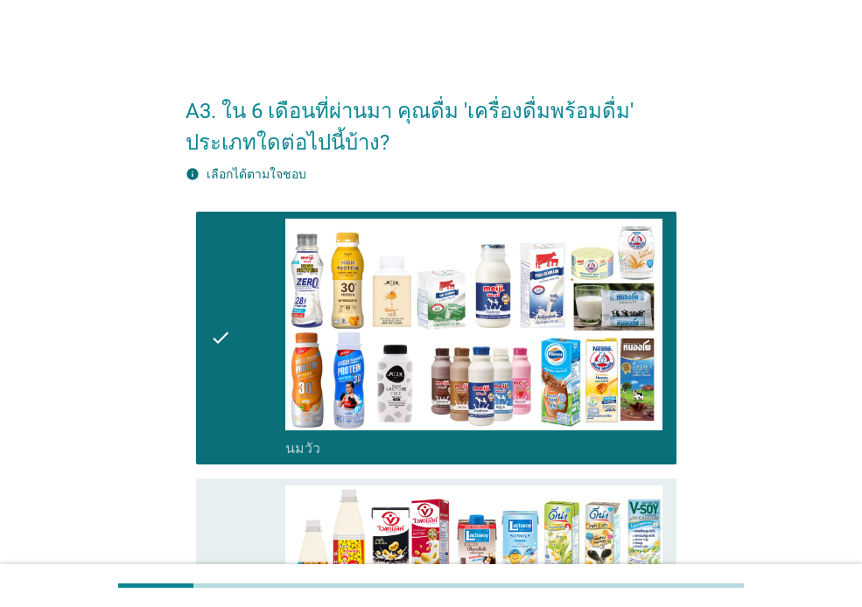
click at [219, 520] on icon "check" at bounding box center [220, 605] width 21 height 239
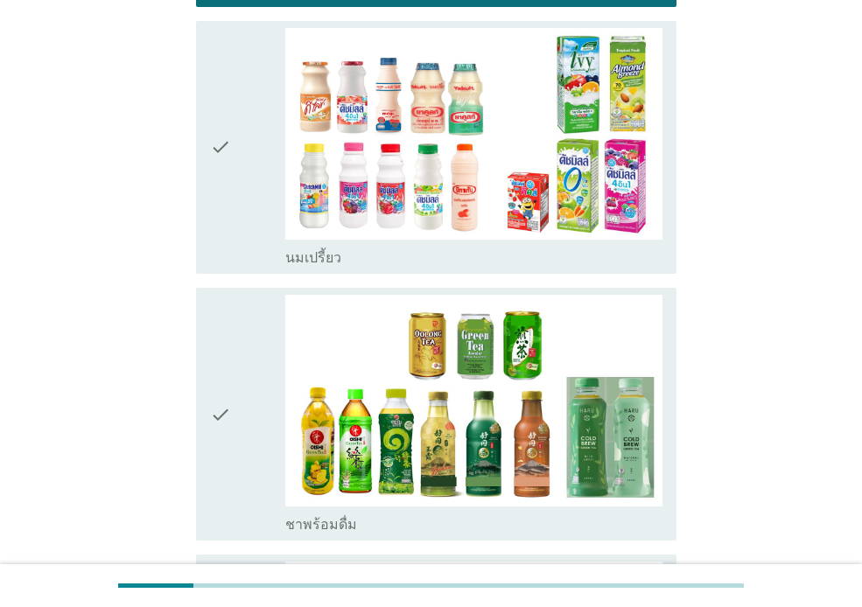
scroll to position [729, 0]
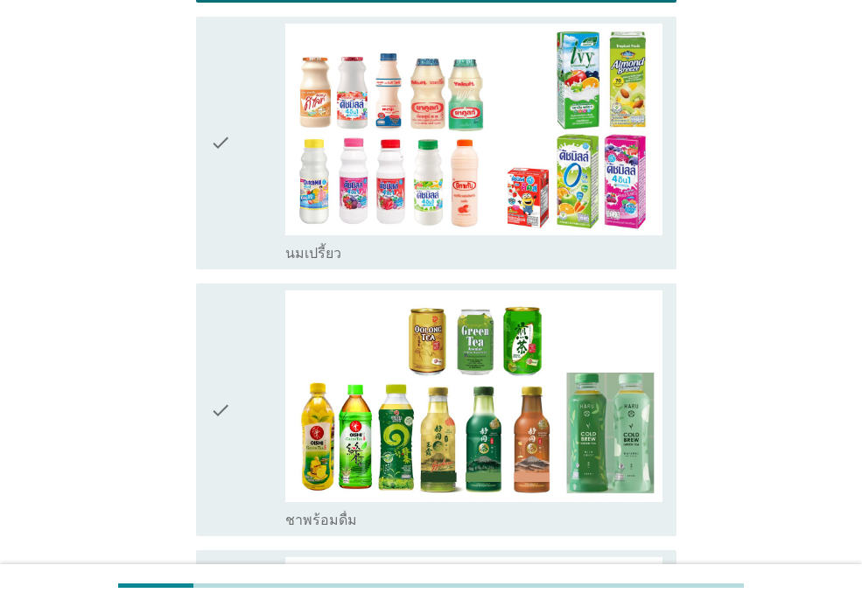
click at [232, 220] on div "check" at bounding box center [247, 143] width 75 height 239
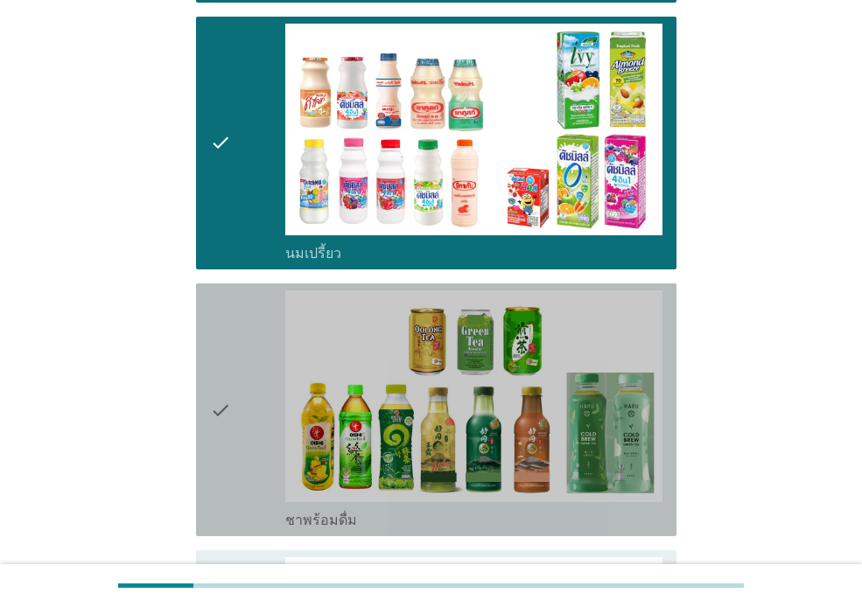
click at [247, 318] on div "check" at bounding box center [247, 409] width 75 height 239
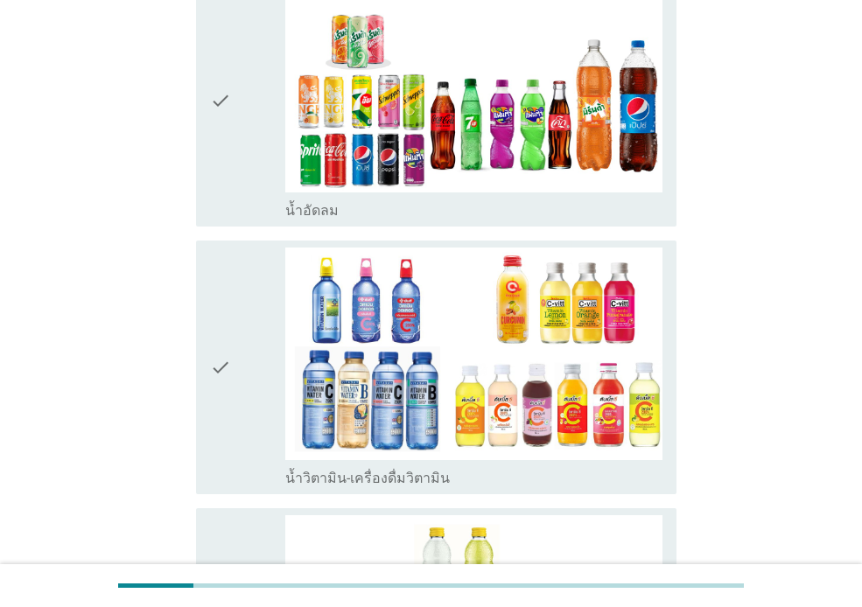
scroll to position [1319, 0]
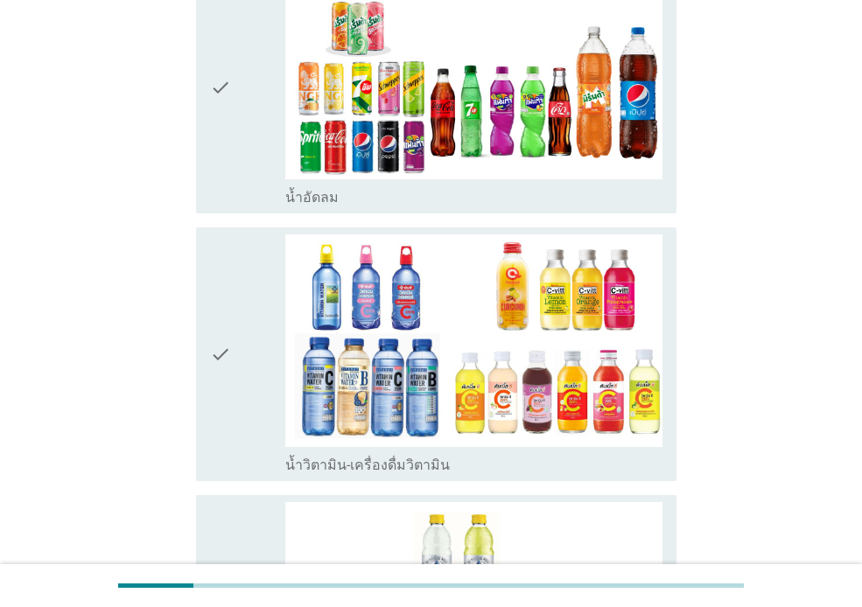
click at [232, 157] on div "check" at bounding box center [247, 87] width 75 height 239
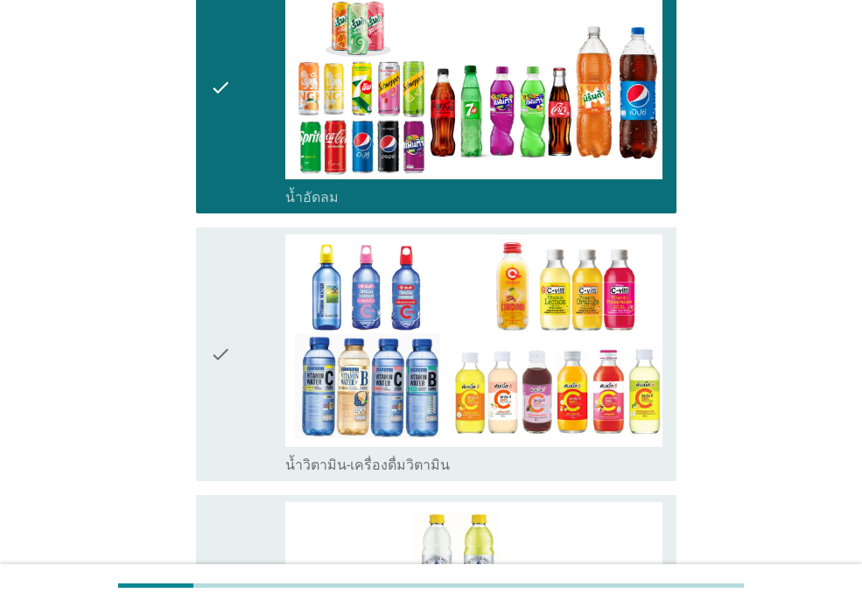
click at [237, 283] on div "check" at bounding box center [247, 353] width 75 height 239
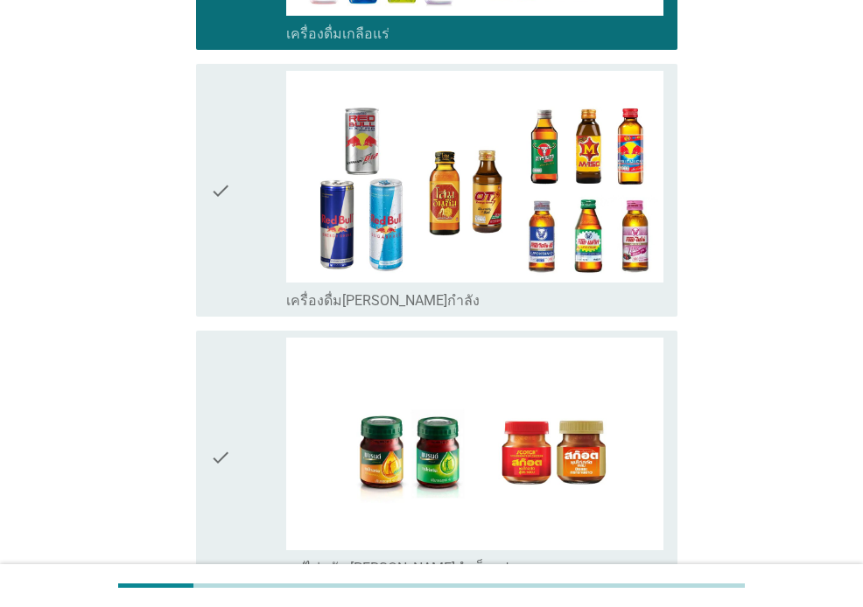
scroll to position [2023, 0]
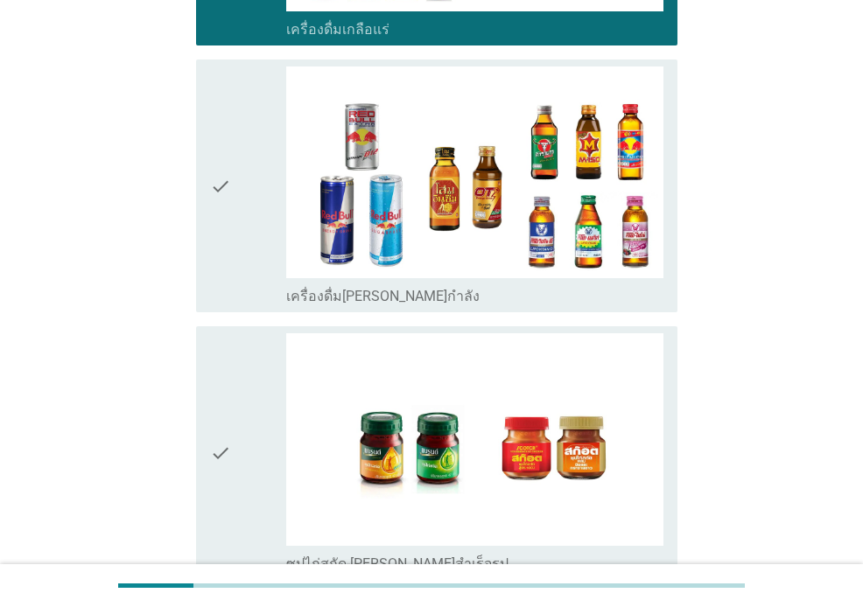
click at [252, 397] on div "check" at bounding box center [247, 452] width 75 height 239
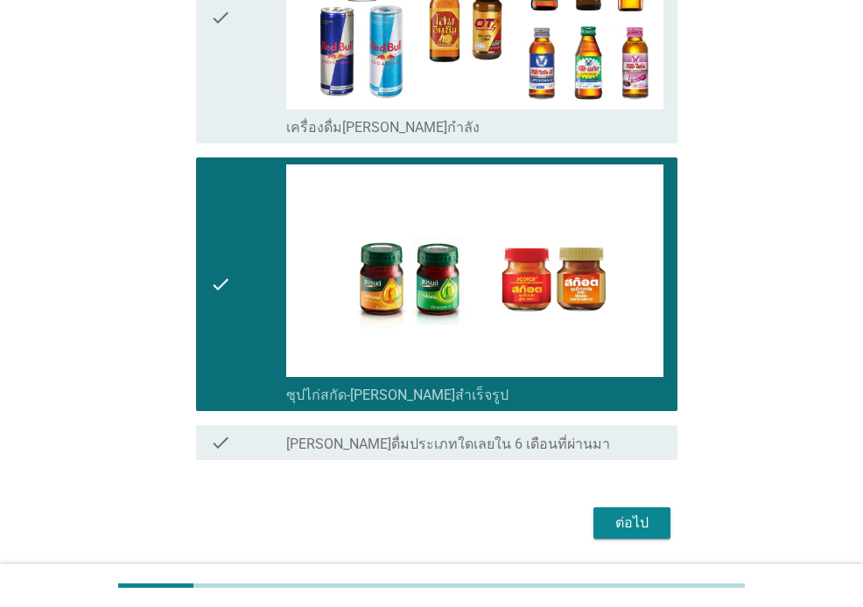
scroll to position [2249, 0]
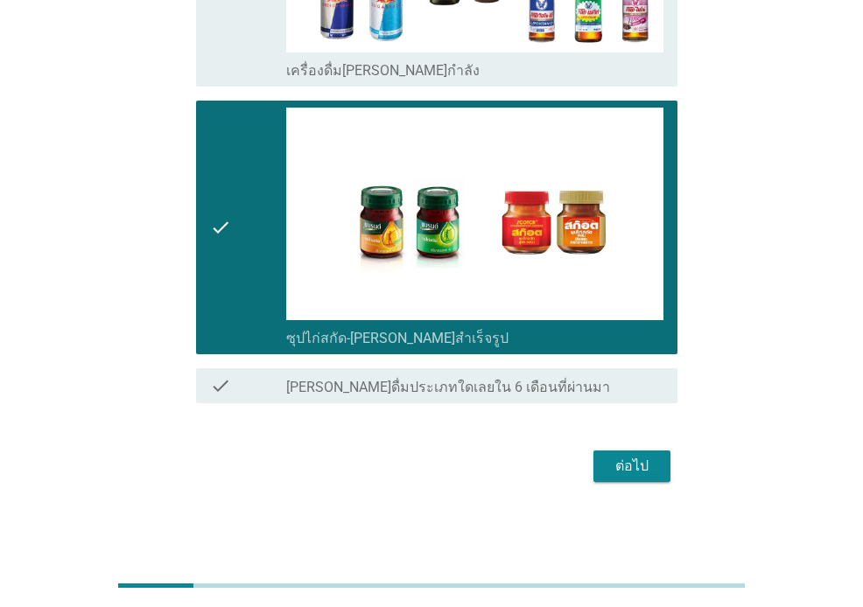
click at [642, 470] on div "ต่อไป" at bounding box center [631, 466] width 49 height 21
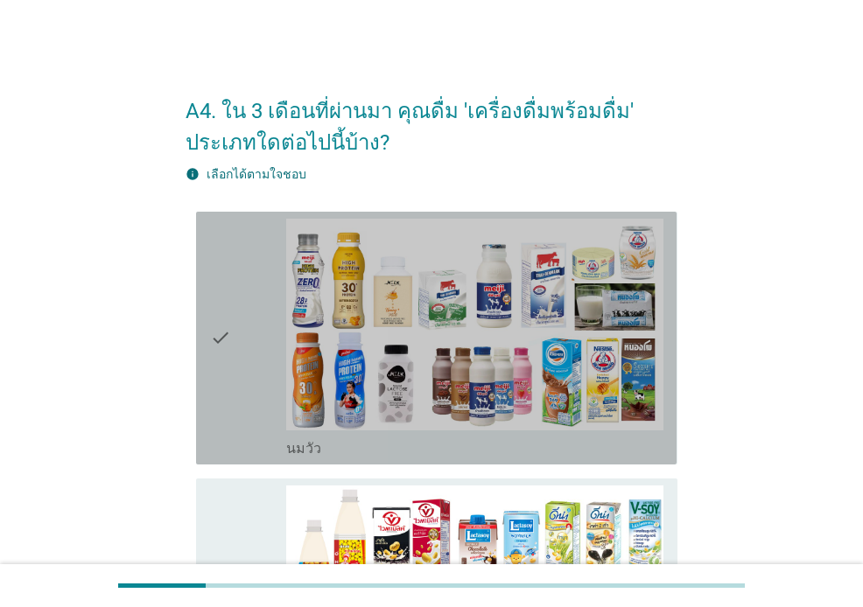
click at [223, 374] on icon "check" at bounding box center [220, 338] width 21 height 239
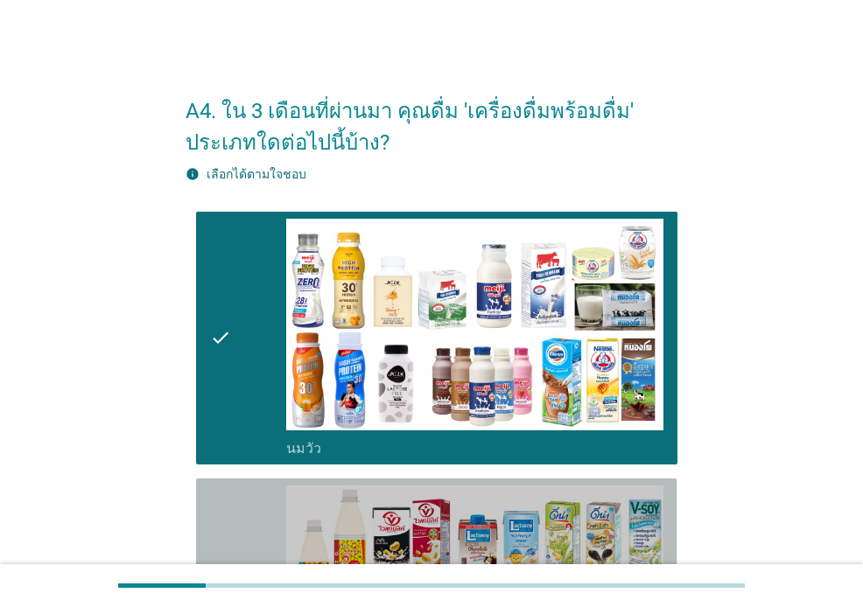
click at [250, 526] on div "check" at bounding box center [247, 605] width 75 height 239
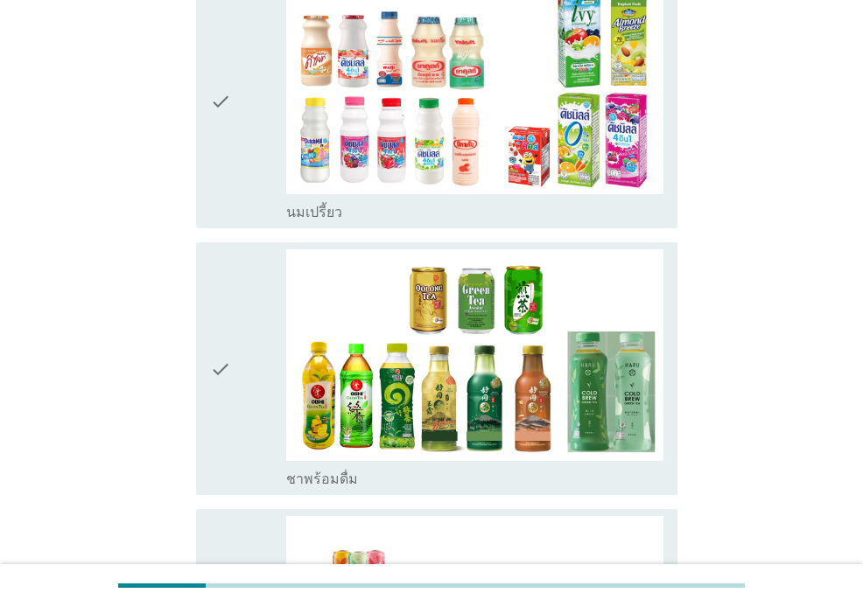
scroll to position [798, 0]
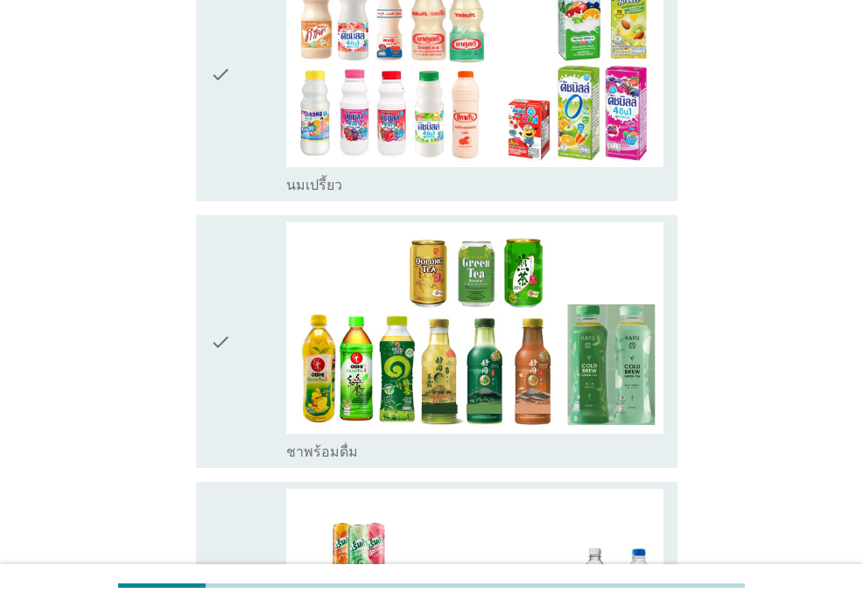
click at [239, 161] on div "check" at bounding box center [247, 74] width 75 height 239
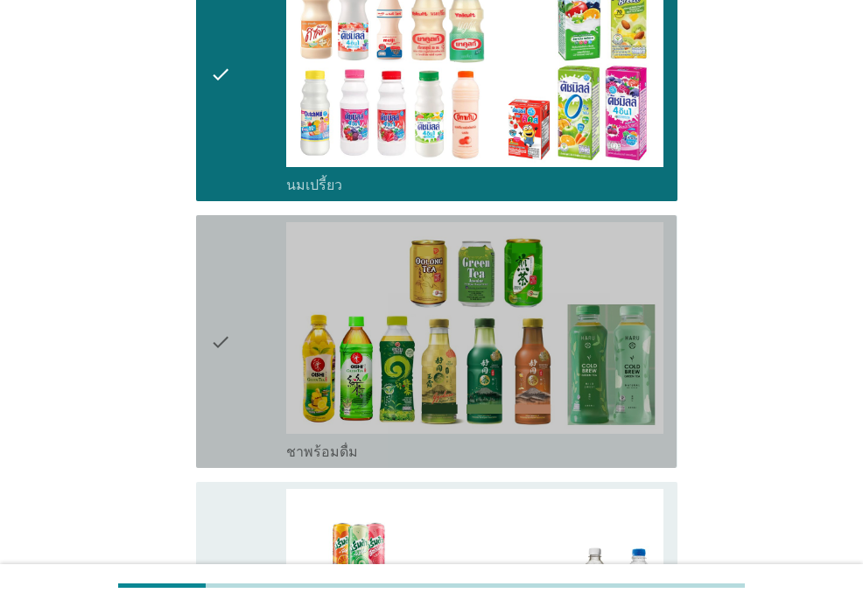
click at [241, 275] on div "check" at bounding box center [247, 341] width 75 height 239
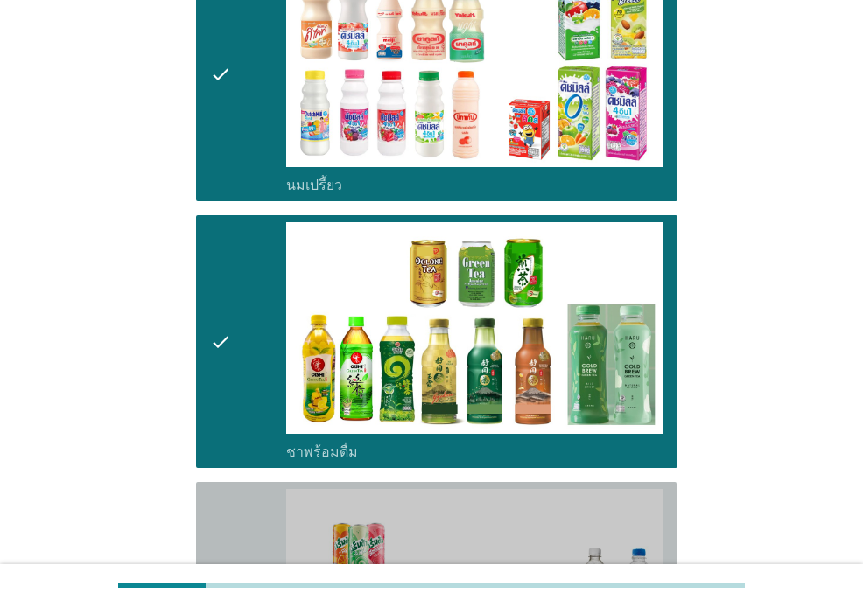
click at [237, 507] on div "check" at bounding box center [247, 608] width 75 height 239
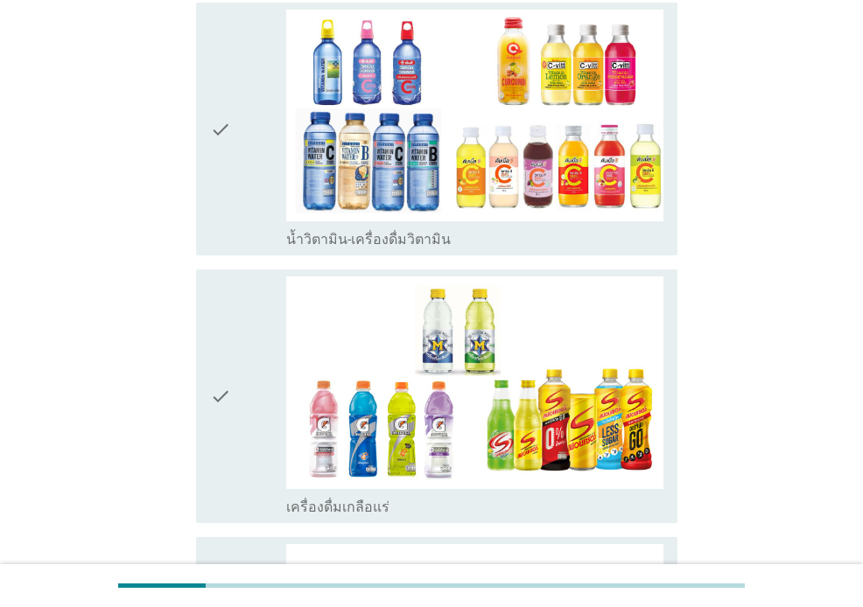
scroll to position [1553, 0]
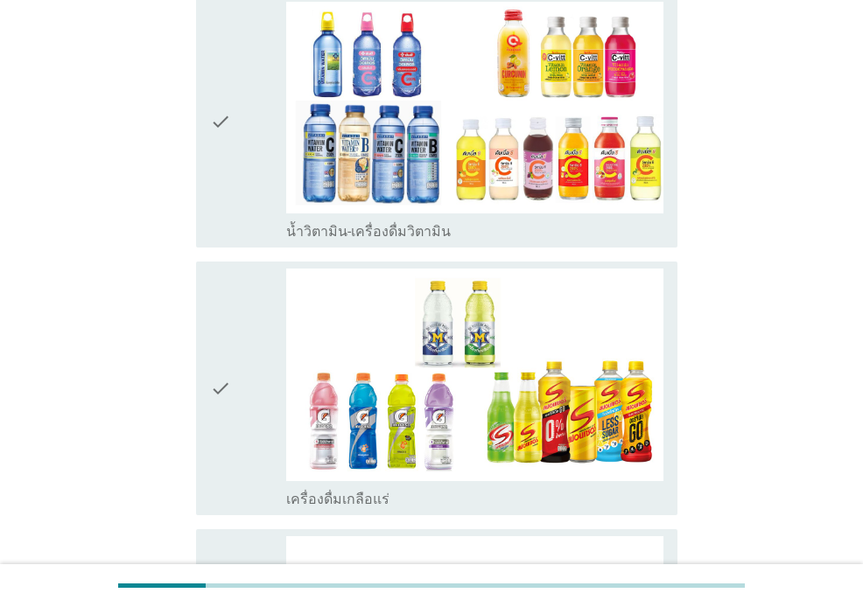
click at [245, 177] on div "check" at bounding box center [247, 121] width 75 height 239
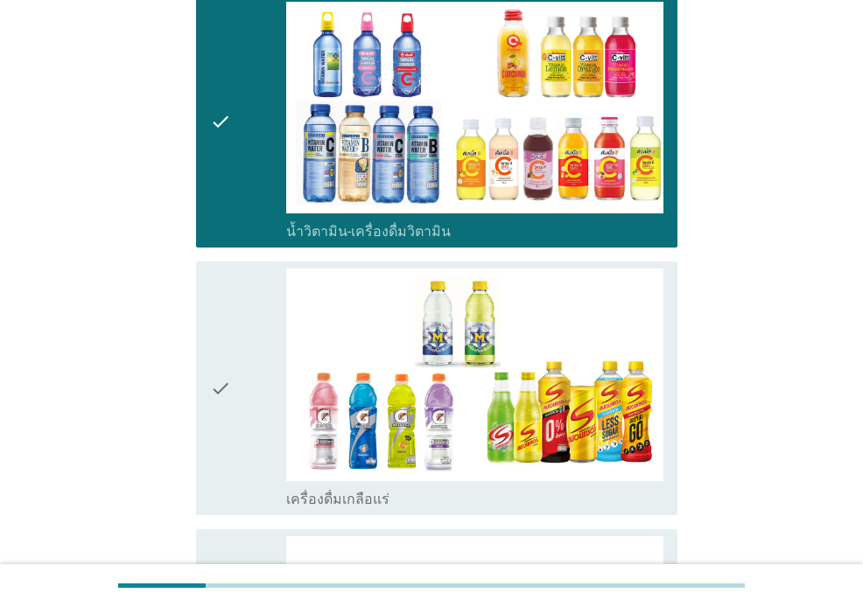
click at [247, 304] on div "check" at bounding box center [247, 388] width 75 height 239
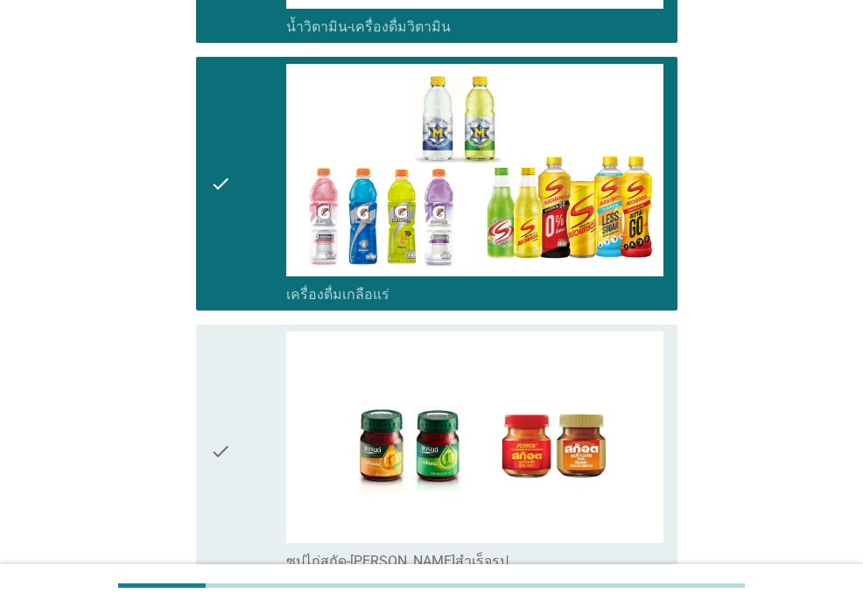
scroll to position [1805, 0]
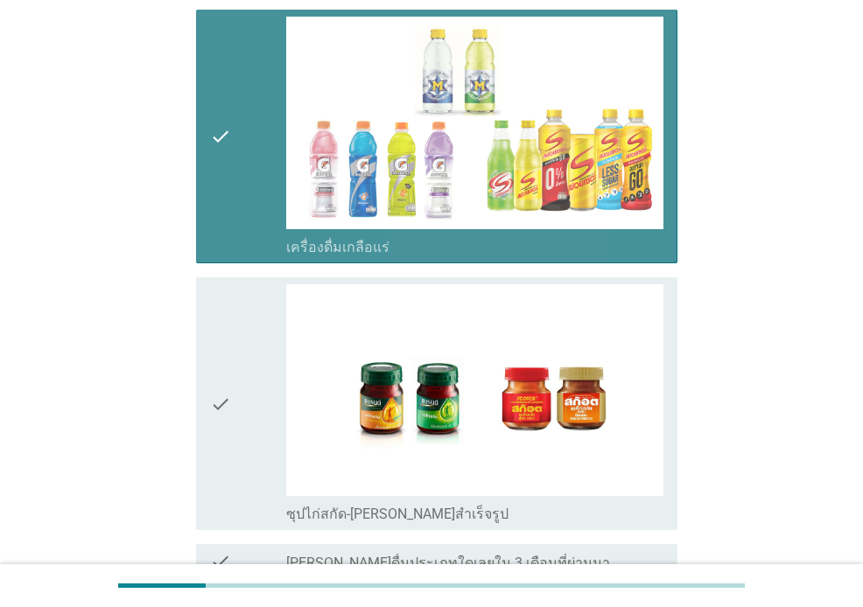
click at [226, 156] on icon "check" at bounding box center [220, 136] width 21 height 239
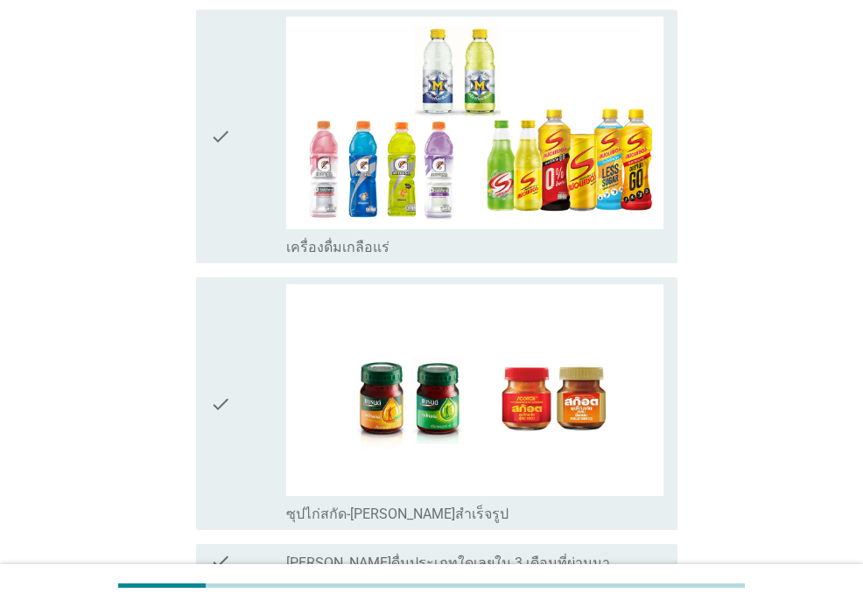
click at [234, 361] on div "check" at bounding box center [247, 403] width 75 height 239
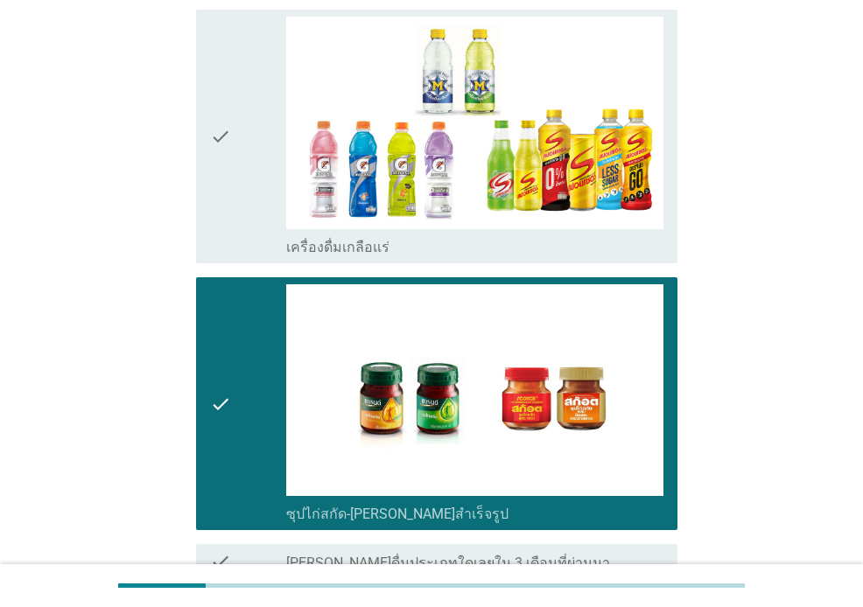
scroll to position [1982, 0]
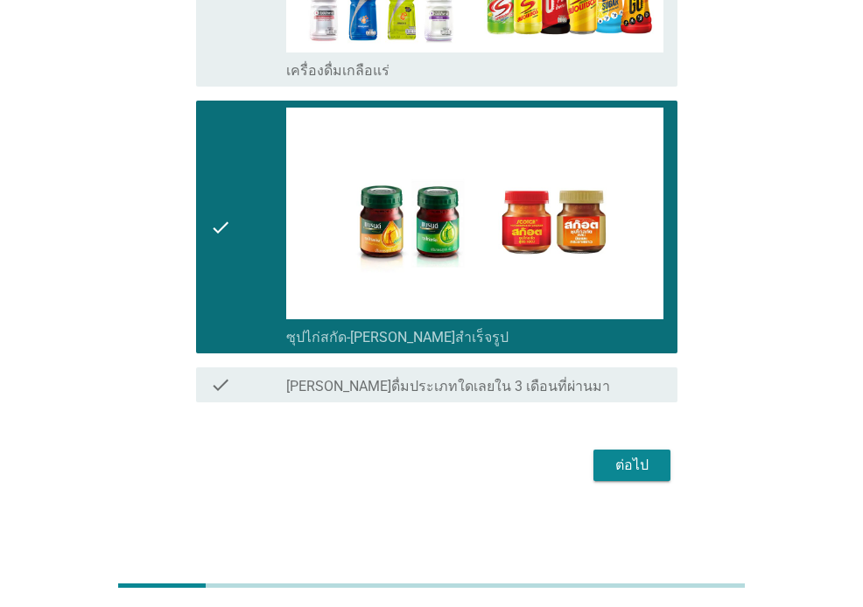
click at [647, 454] on button "ต่อไป" at bounding box center [631, 465] width 77 height 31
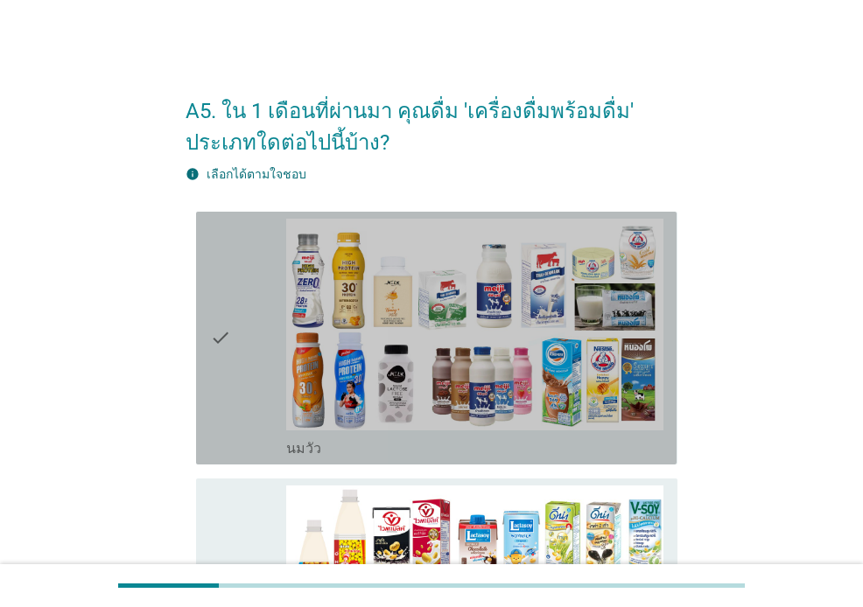
click at [248, 274] on div "check" at bounding box center [247, 338] width 75 height 239
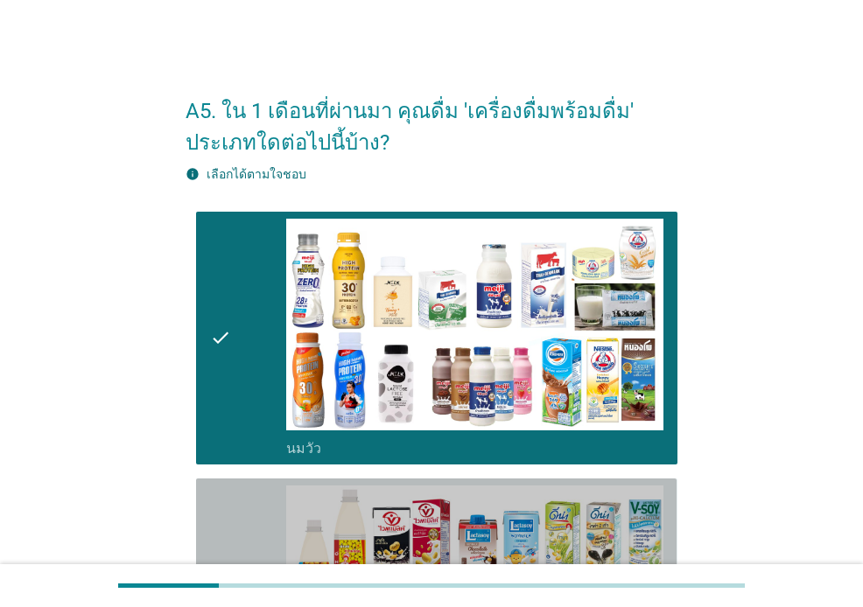
click at [251, 496] on div "check" at bounding box center [247, 605] width 75 height 239
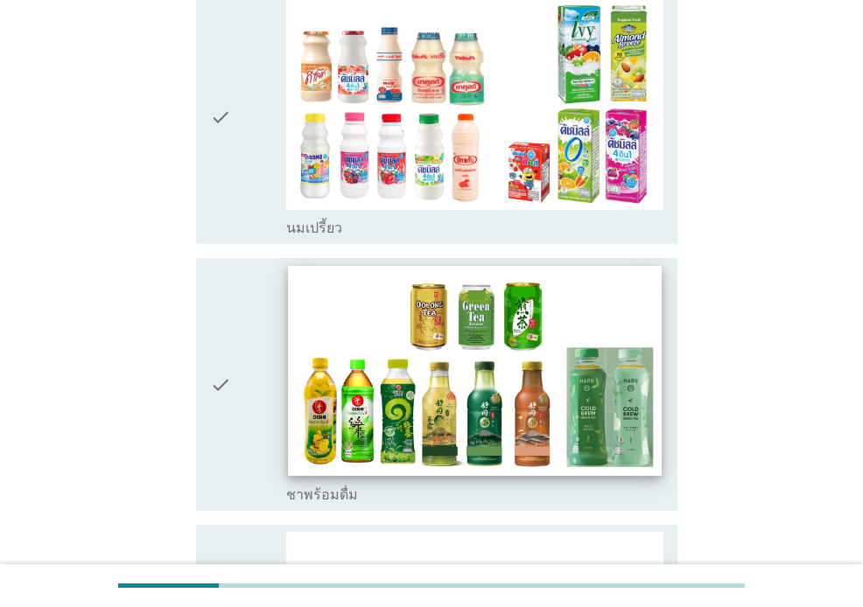
scroll to position [759, 0]
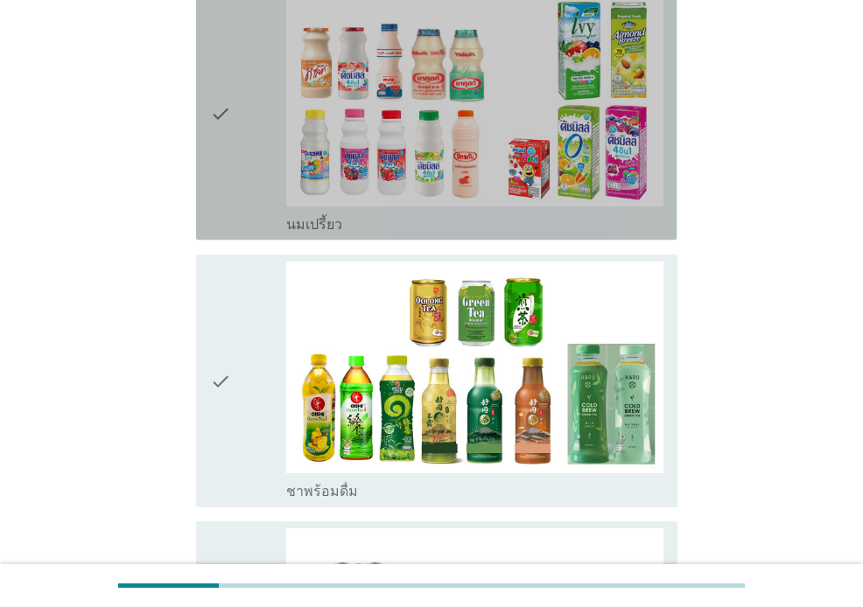
click at [258, 182] on div "check" at bounding box center [247, 113] width 75 height 239
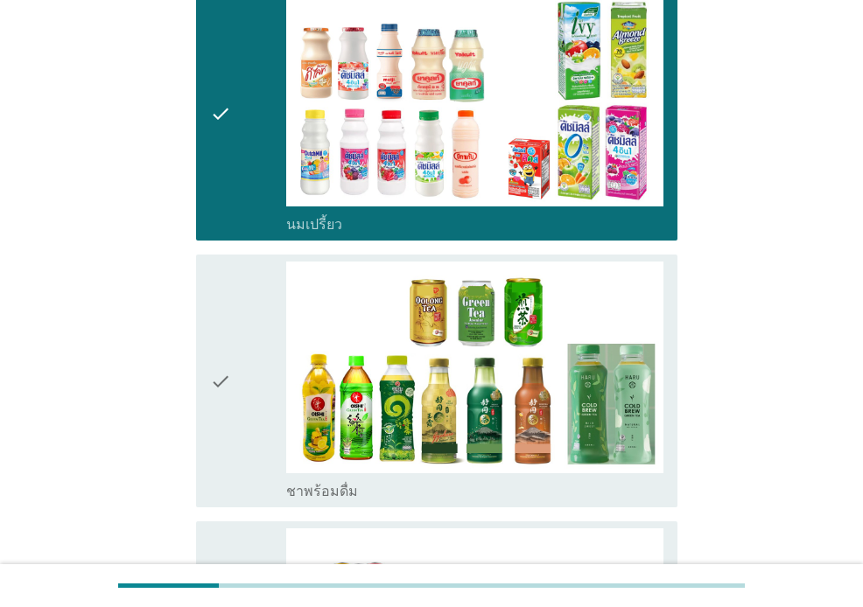
click at [258, 332] on div "check" at bounding box center [247, 381] width 75 height 239
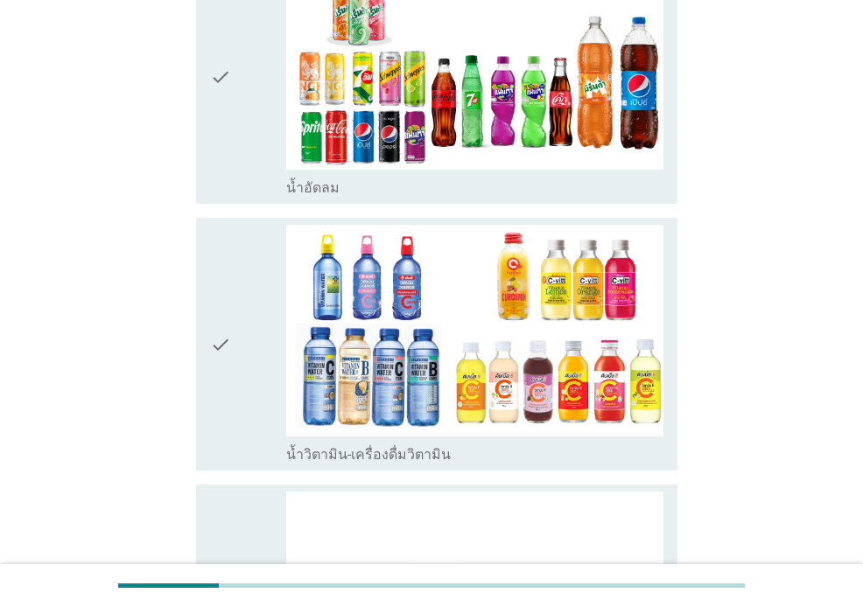
scroll to position [1337, 0]
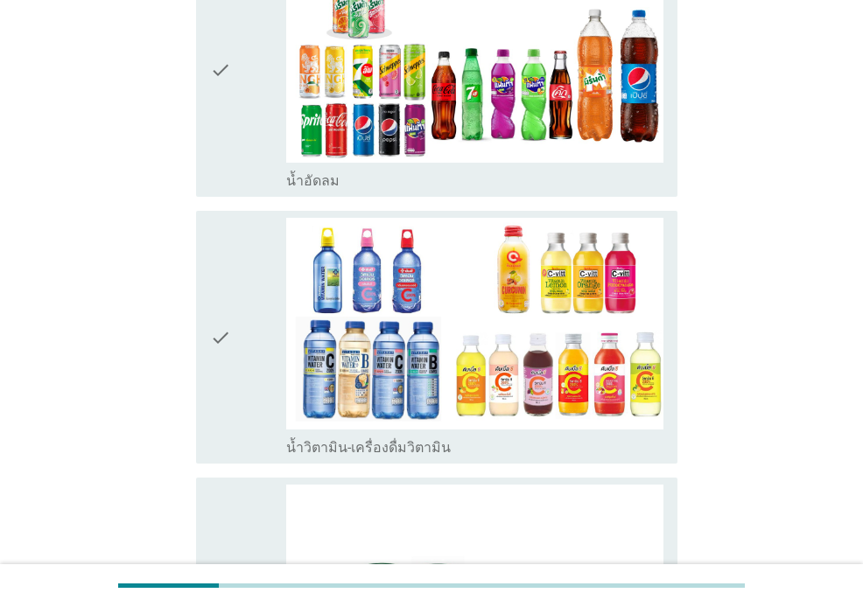
click at [227, 129] on icon "check" at bounding box center [220, 69] width 21 height 239
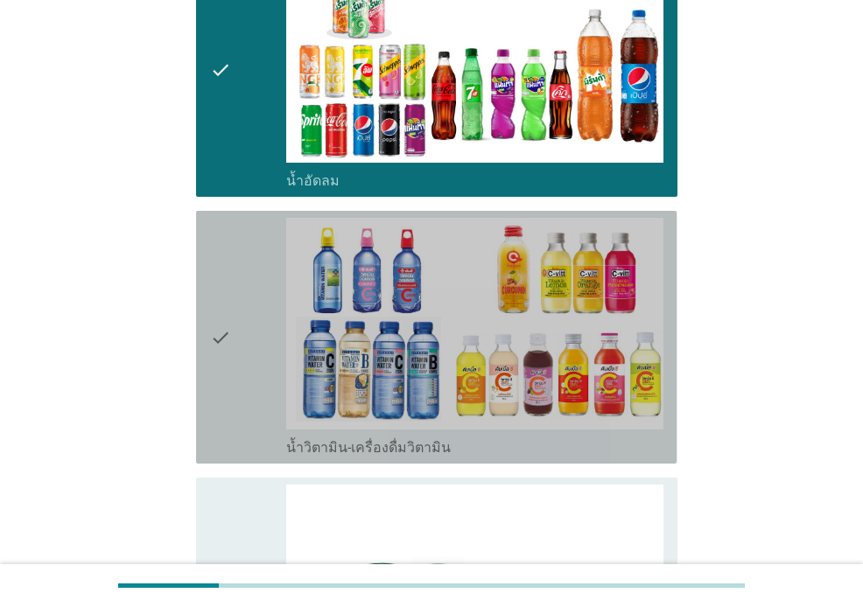
click at [225, 255] on icon "check" at bounding box center [220, 337] width 21 height 239
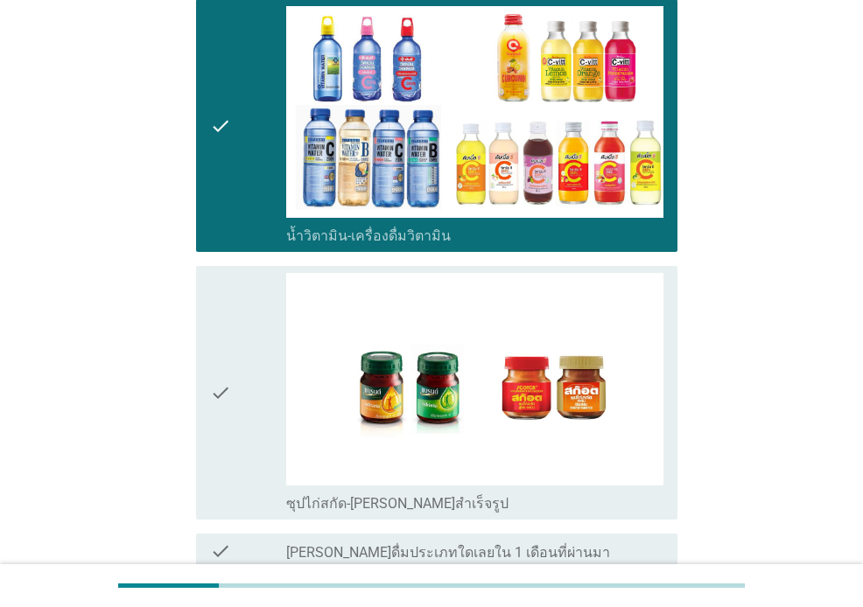
scroll to position [1714, 0]
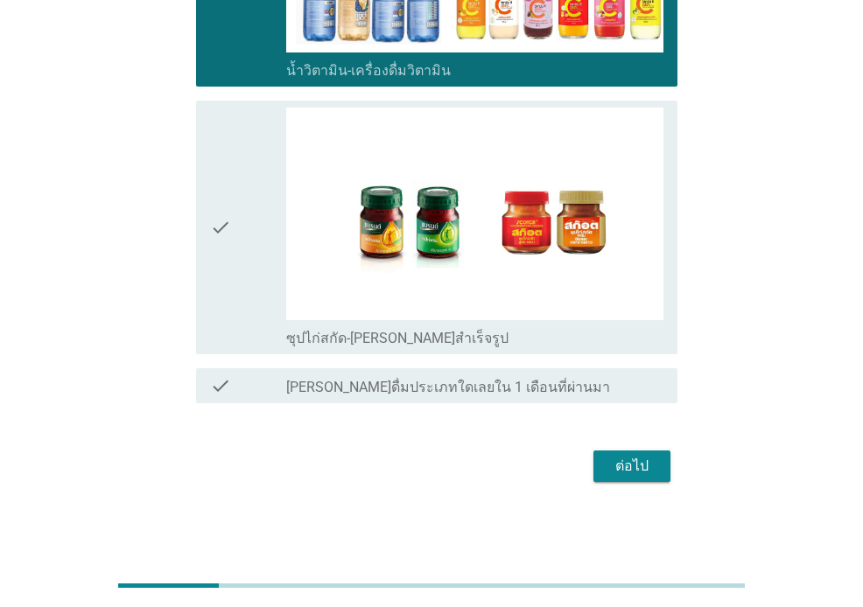
click at [243, 283] on div "check" at bounding box center [247, 227] width 75 height 239
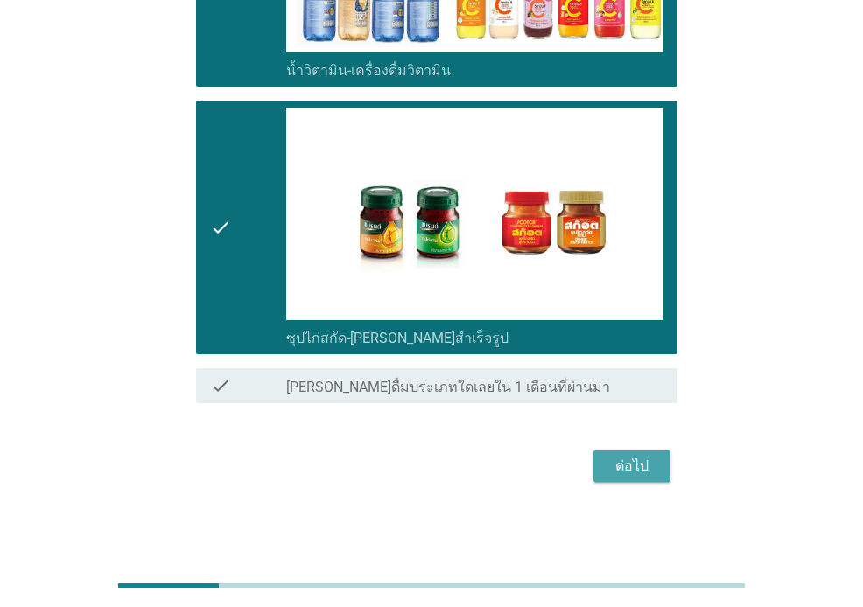
click at [625, 458] on div "ต่อไป" at bounding box center [631, 466] width 49 height 21
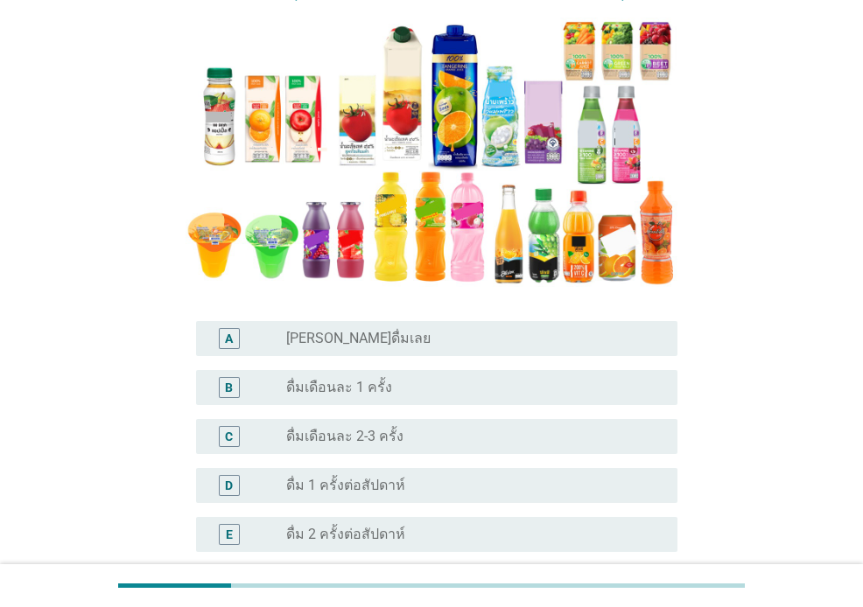
scroll to position [251, 0]
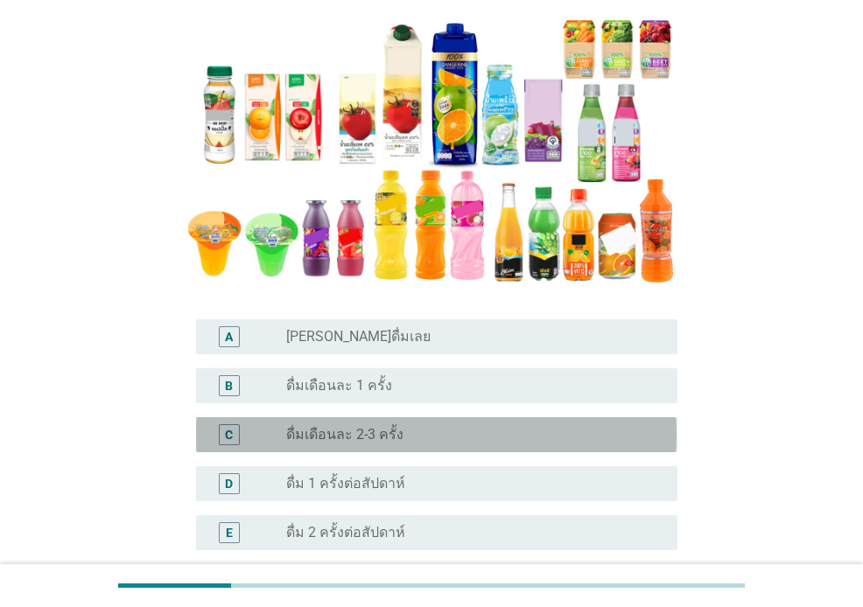
click at [402, 432] on div "radio_button_unchecked ดื่มเดือนละ 2-3 ครั้ง" at bounding box center [467, 434] width 363 height 17
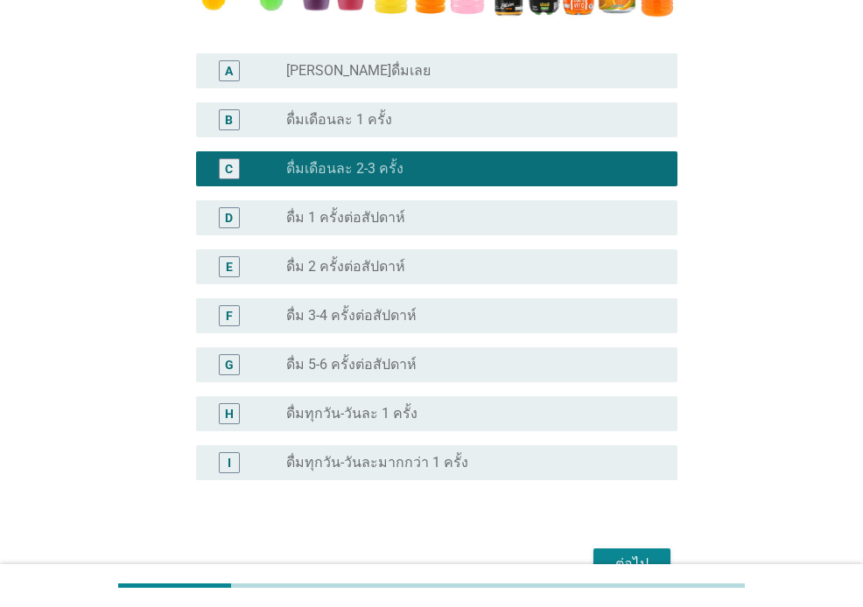
scroll to position [616, 0]
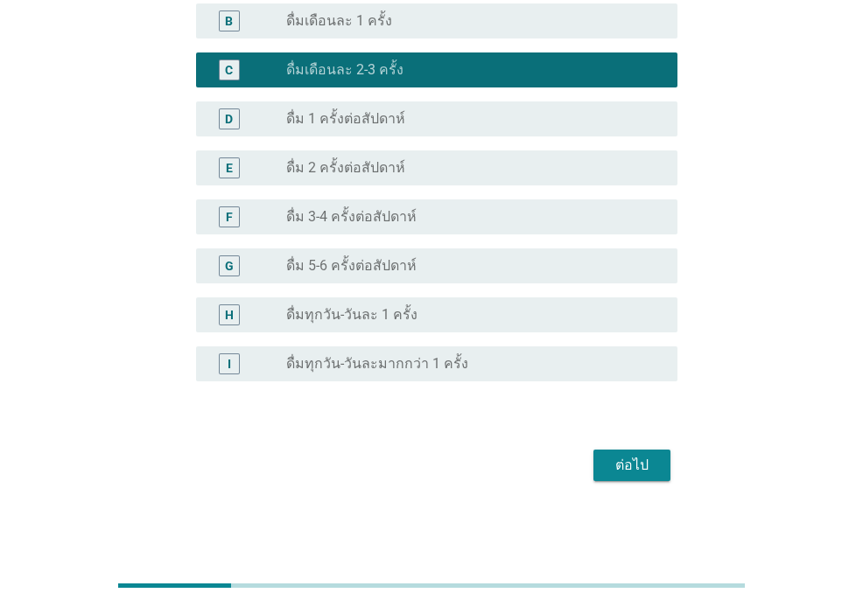
click at [627, 472] on div "ต่อไป" at bounding box center [631, 465] width 49 height 21
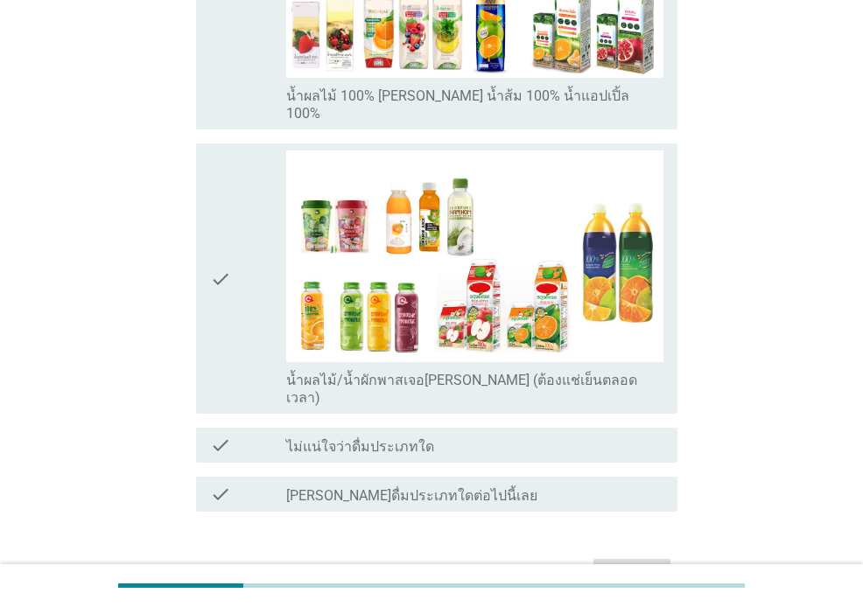
scroll to position [1024, 0]
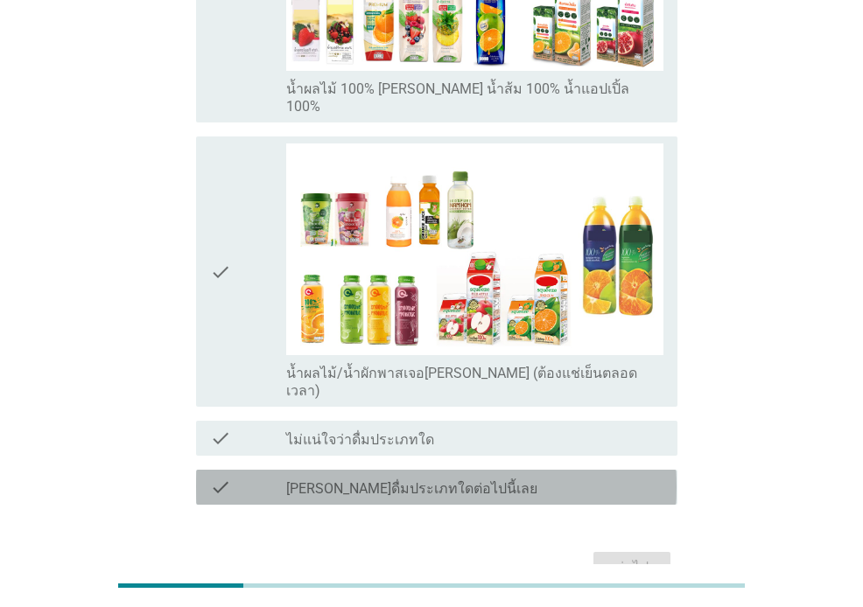
click at [256, 477] on div "check" at bounding box center [247, 487] width 75 height 21
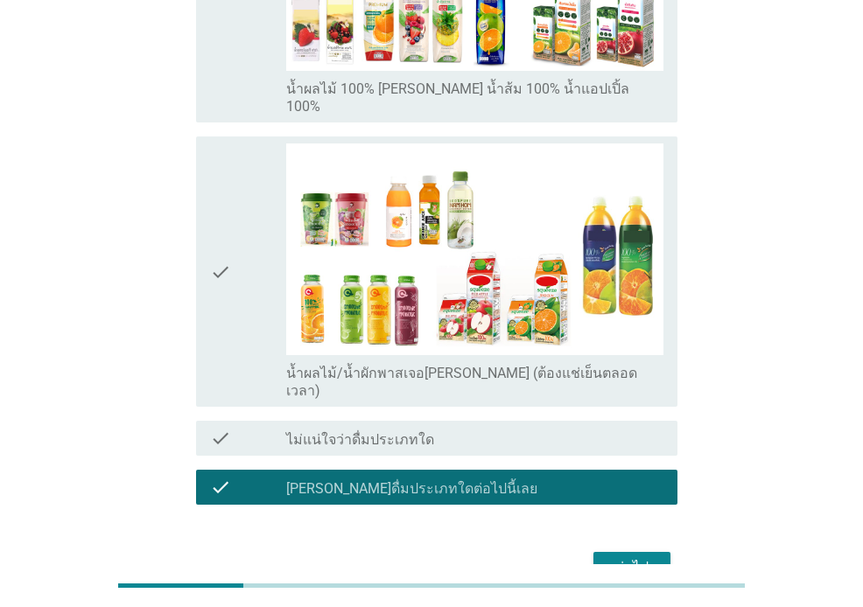
click at [651, 557] on div "ต่อไป" at bounding box center [631, 567] width 49 height 21
